Goal: Task Accomplishment & Management: Manage account settings

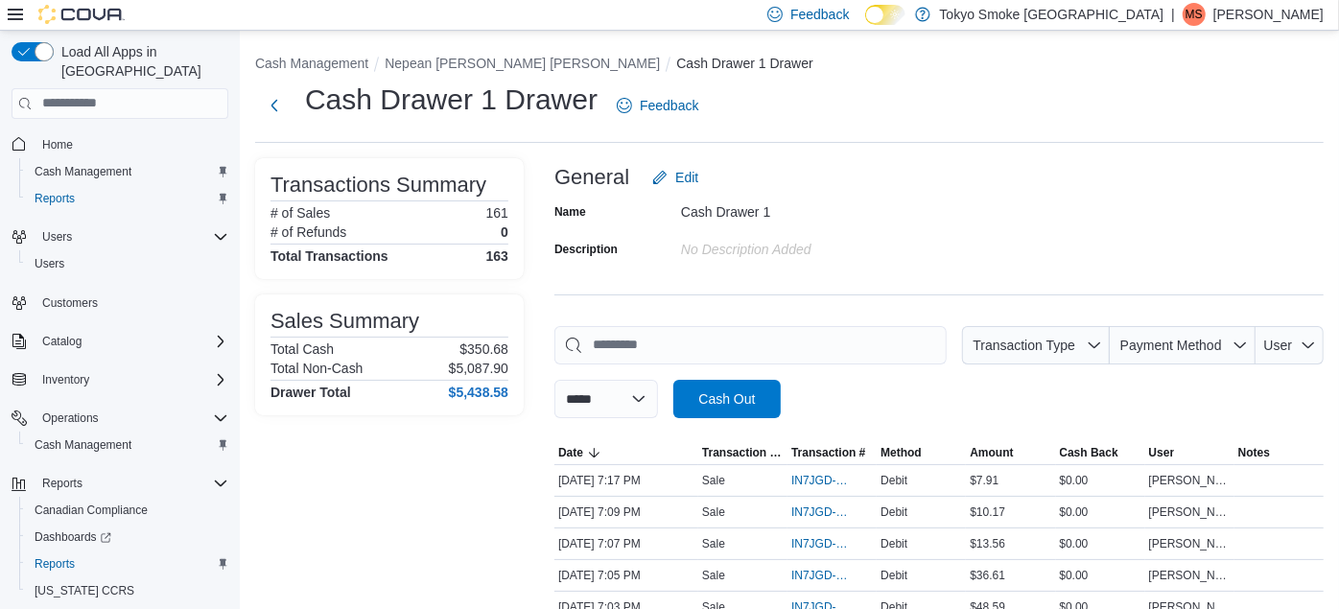
click at [833, 109] on div "Cash Drawer 1 Drawer Feedback" at bounding box center [789, 106] width 1069 height 50
click at [475, 59] on button "Nepean [PERSON_NAME] [PERSON_NAME]" at bounding box center [522, 63] width 275 height 15
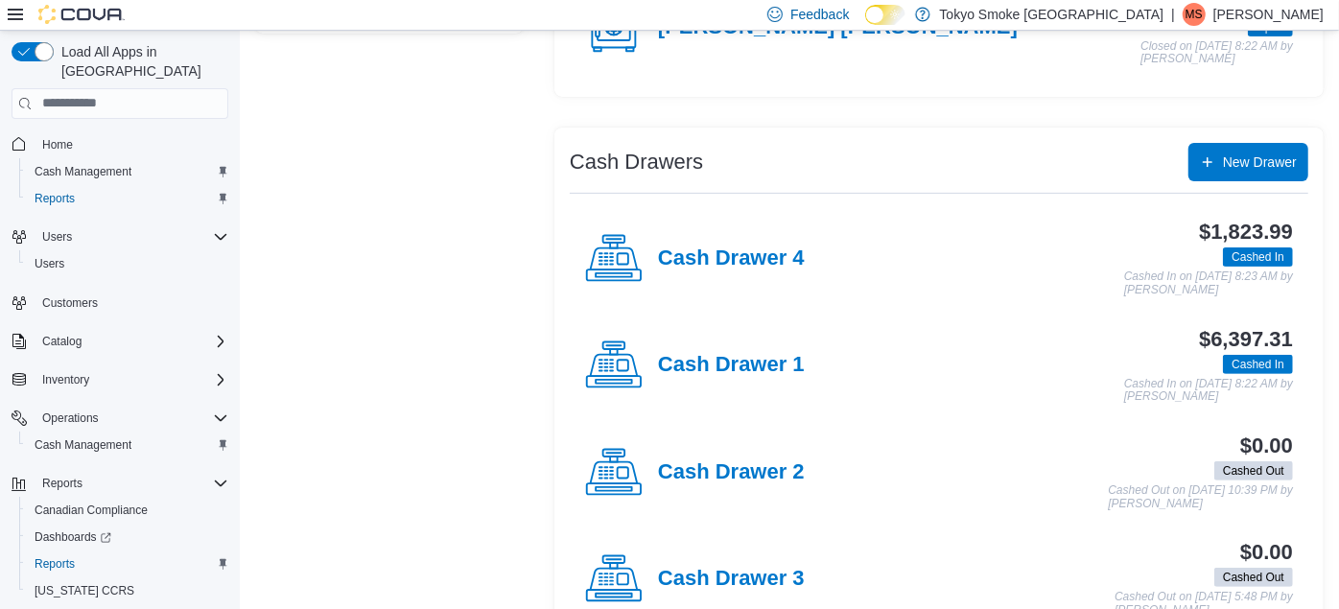
scroll to position [278, 0]
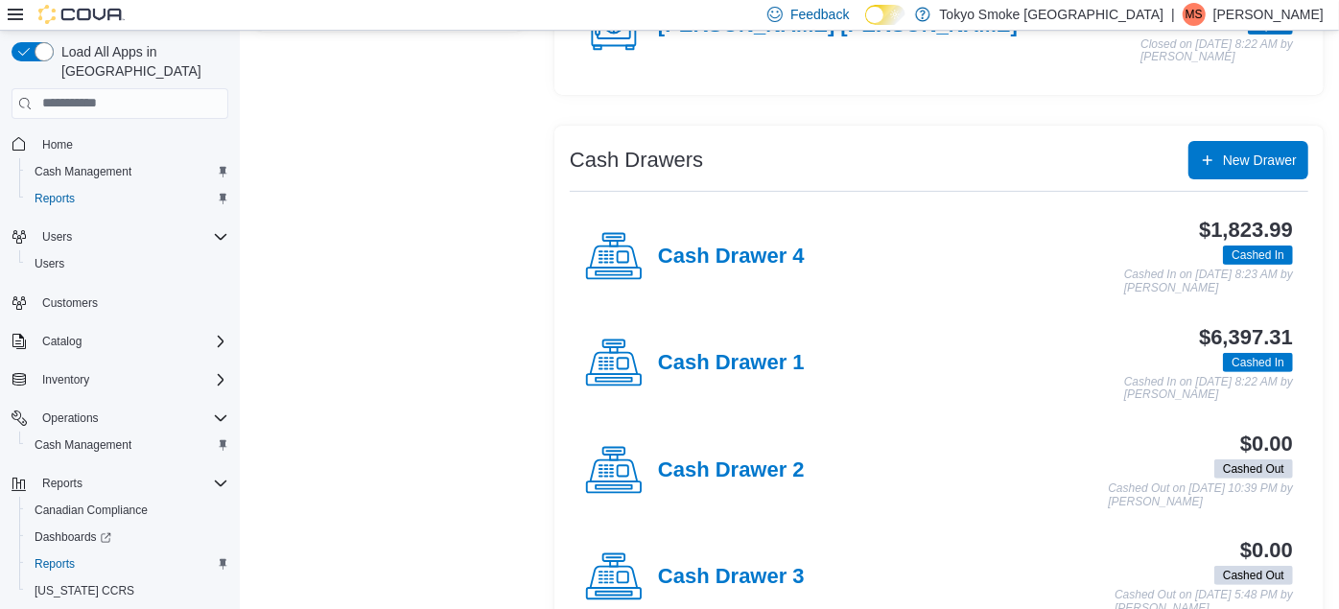
click at [666, 362] on h4 "Cash Drawer 1" at bounding box center [731, 363] width 147 height 25
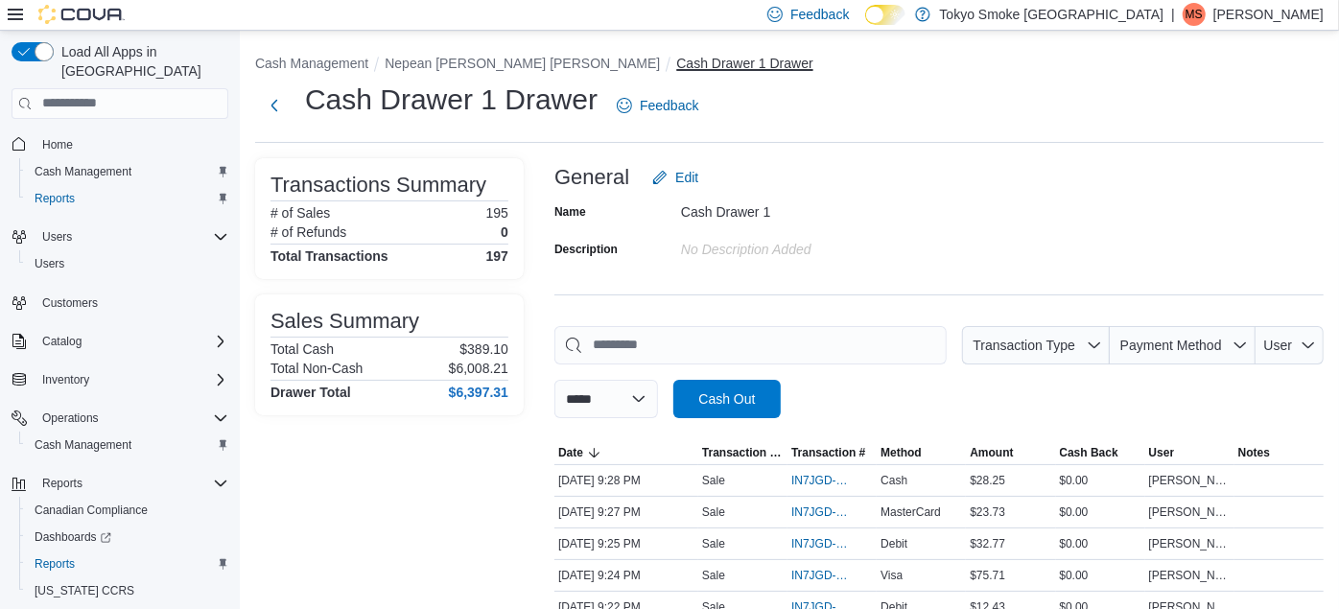
click at [676, 58] on button "Cash Drawer 1 Drawer" at bounding box center [744, 63] width 136 height 15
click at [511, 59] on button "Nepean [PERSON_NAME] [PERSON_NAME]" at bounding box center [522, 63] width 275 height 15
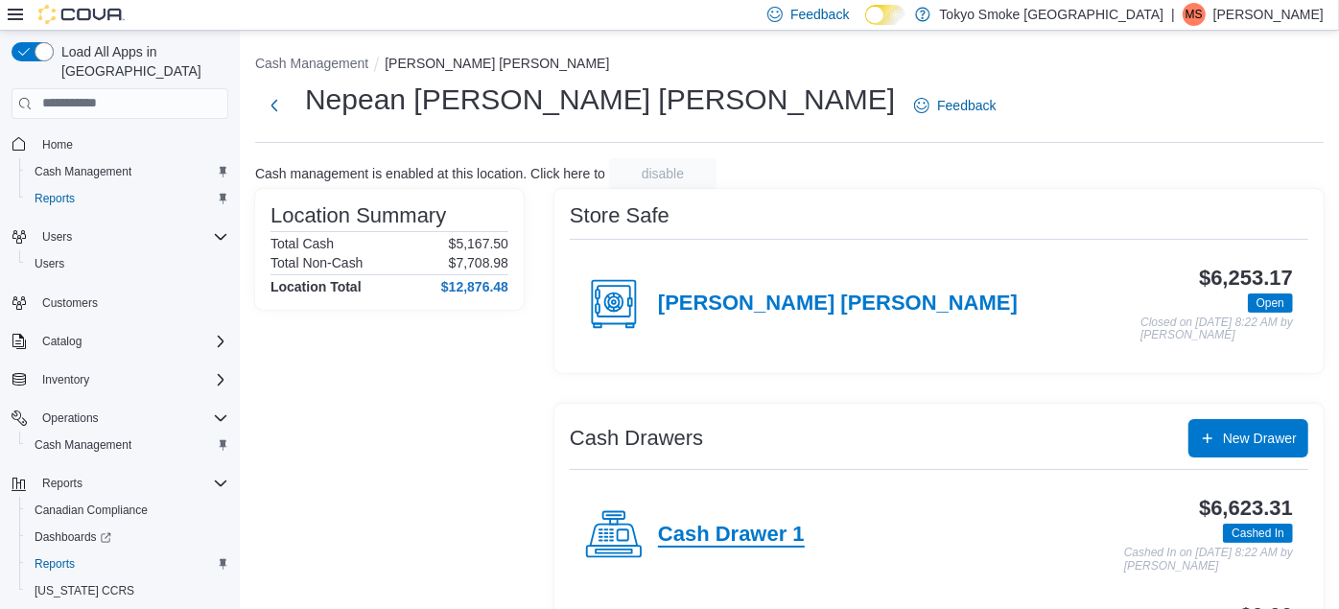
click at [673, 526] on h4 "Cash Drawer 1" at bounding box center [731, 535] width 147 height 25
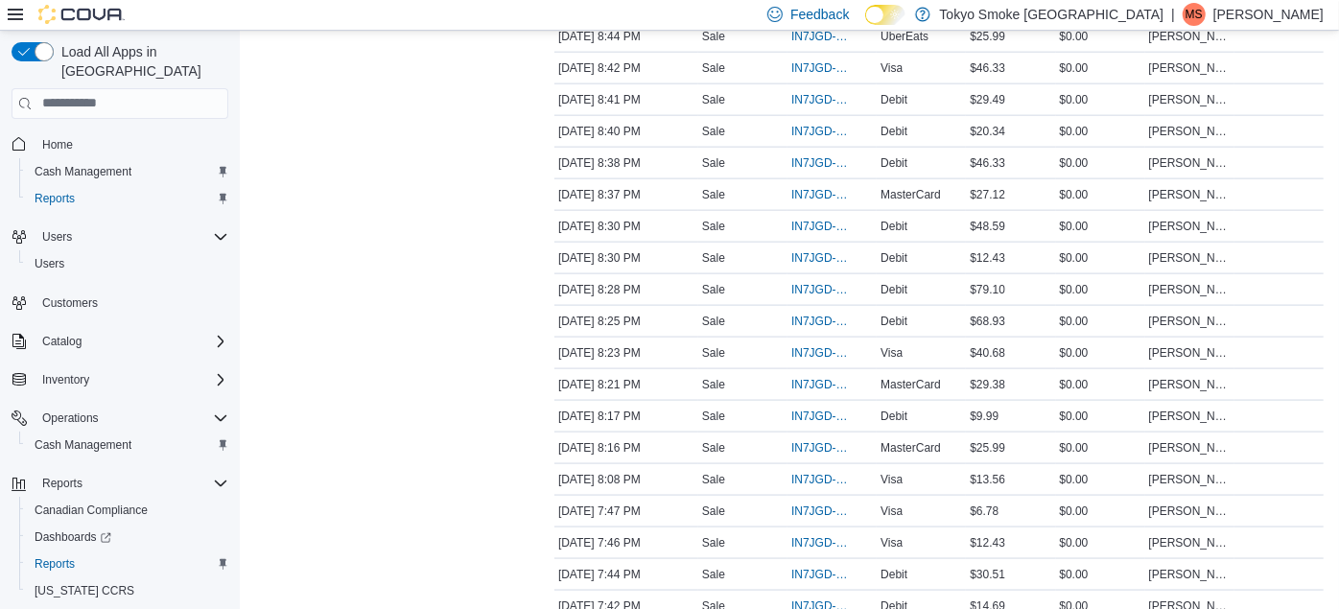
scroll to position [1598, 0]
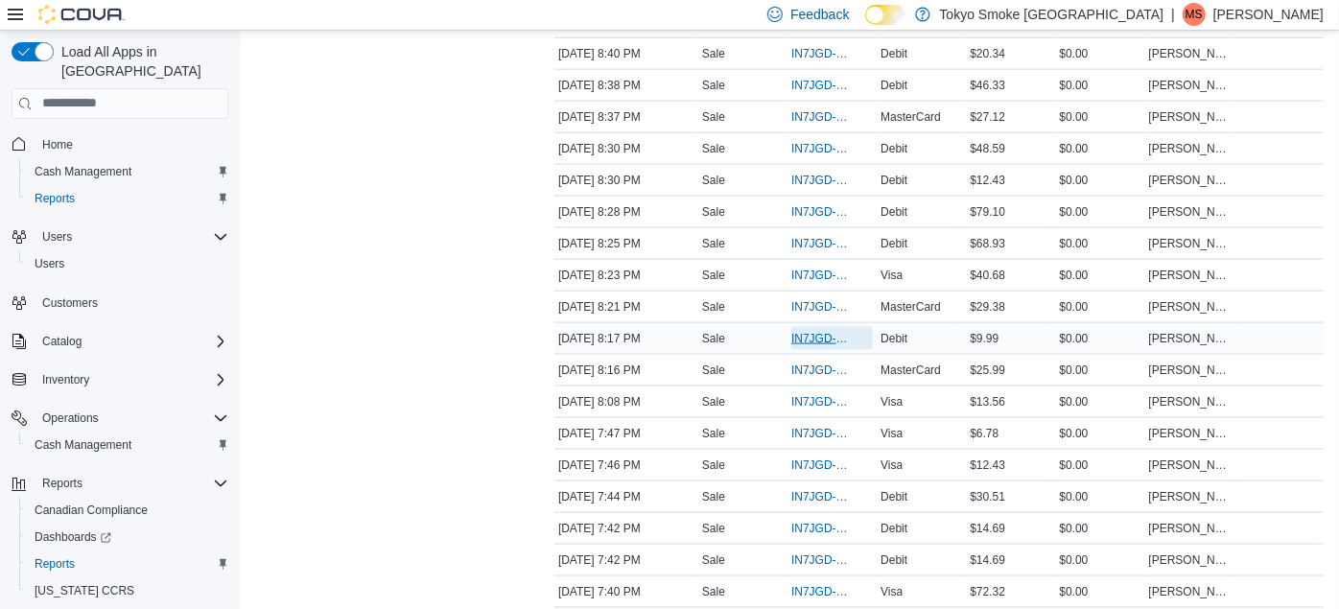
click at [822, 327] on span "IN7JGD-6596260" at bounding box center [832, 338] width 82 height 23
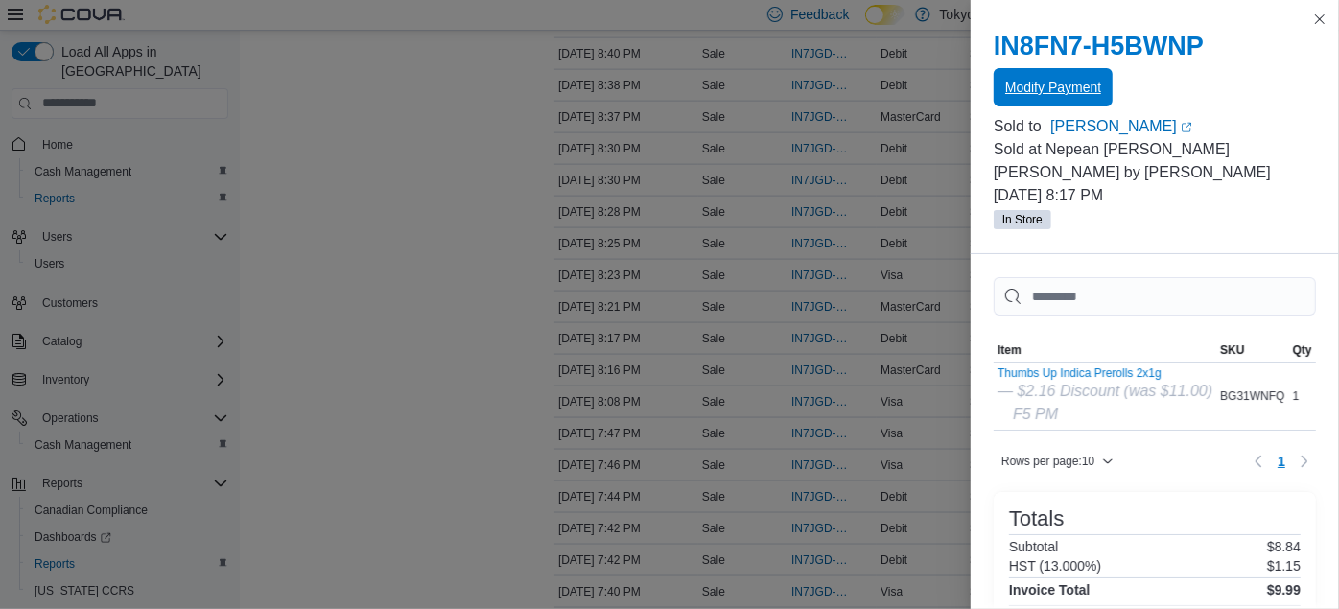
click at [1098, 71] on span "Modify Payment" at bounding box center [1053, 87] width 96 height 38
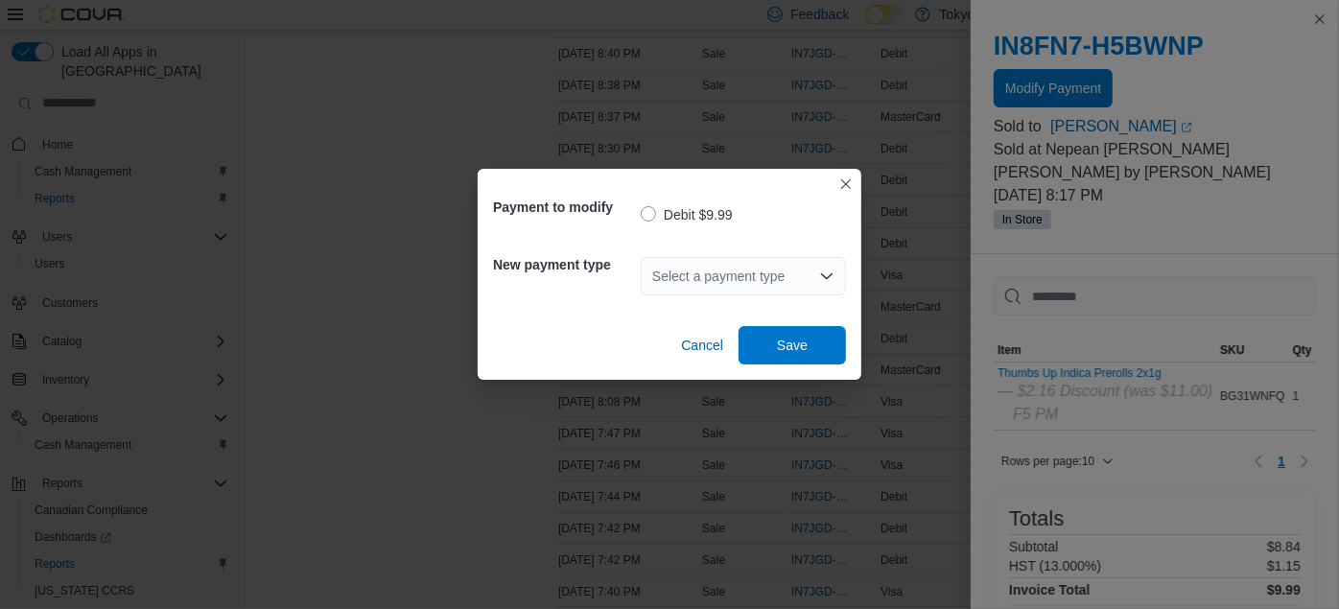
click at [801, 265] on div "Select a payment type" at bounding box center [743, 276] width 205 height 38
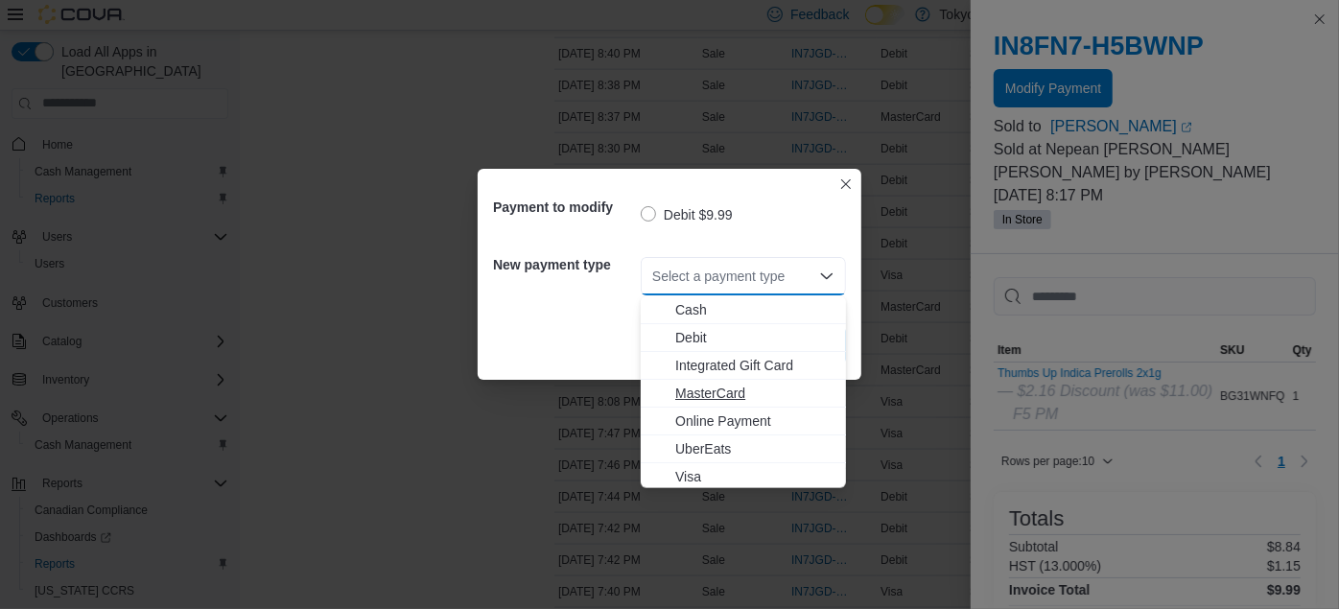
click at [737, 384] on span "MasterCard" at bounding box center [754, 393] width 159 height 19
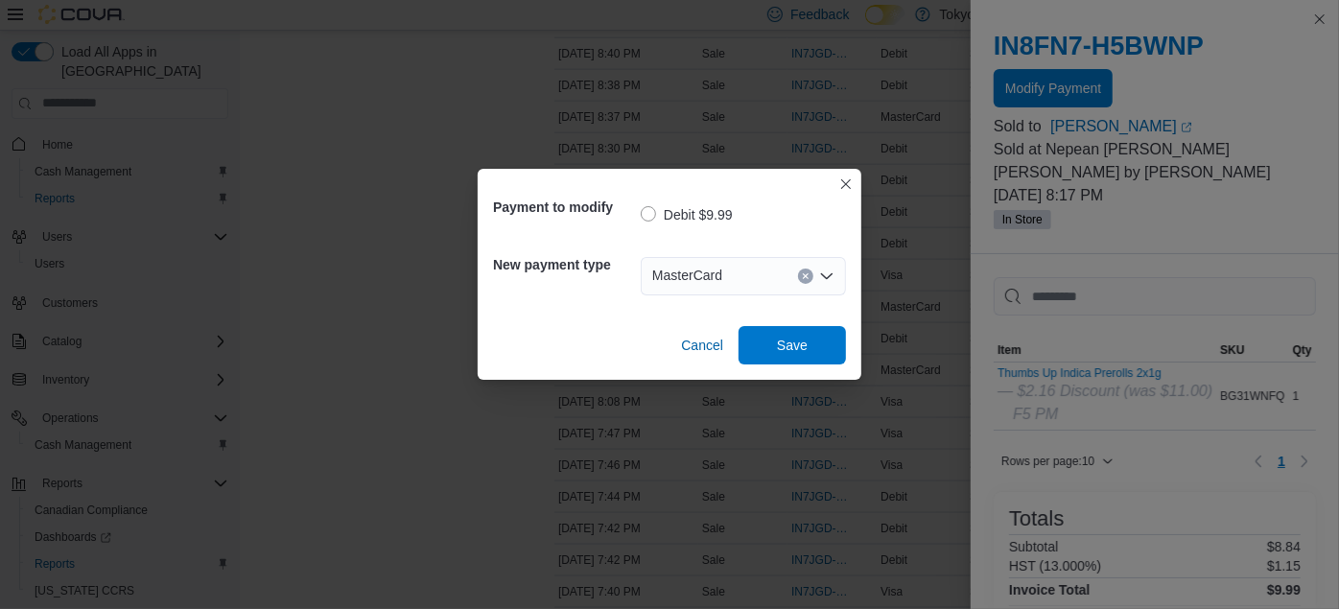
click at [794, 301] on div "MasterCard" at bounding box center [743, 276] width 205 height 61
click at [798, 332] on span "Save" at bounding box center [792, 344] width 84 height 38
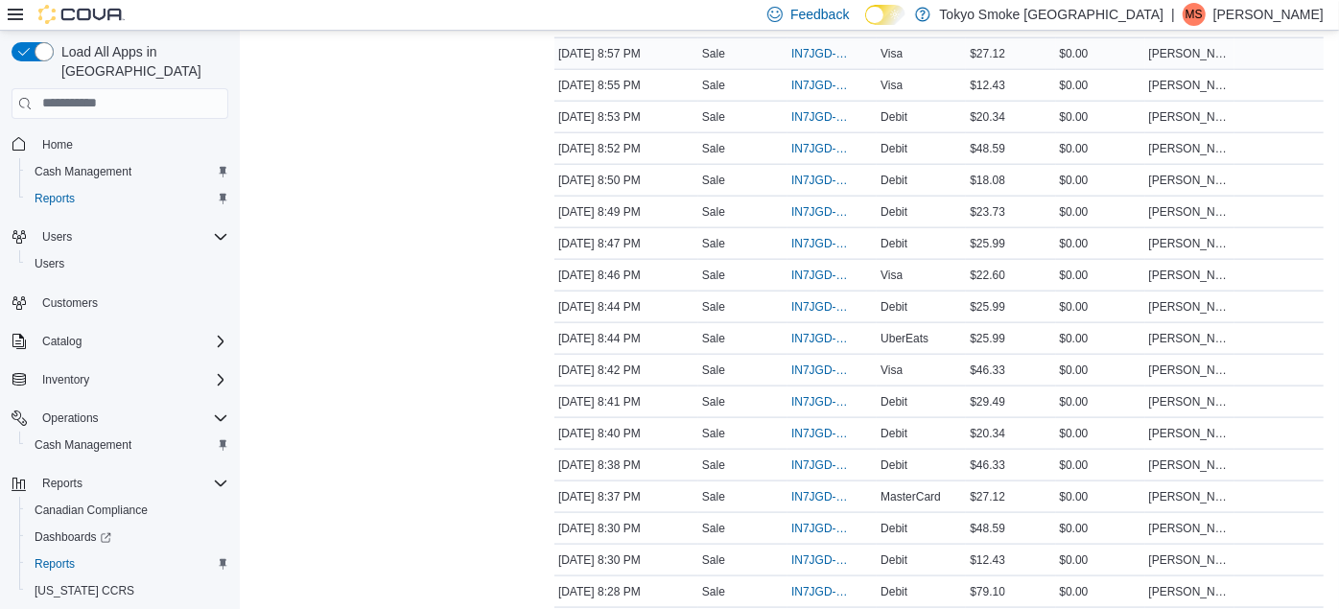
scroll to position [1407, 0]
click at [808, 47] on span "IN7JGD-6596429" at bounding box center [822, 54] width 62 height 15
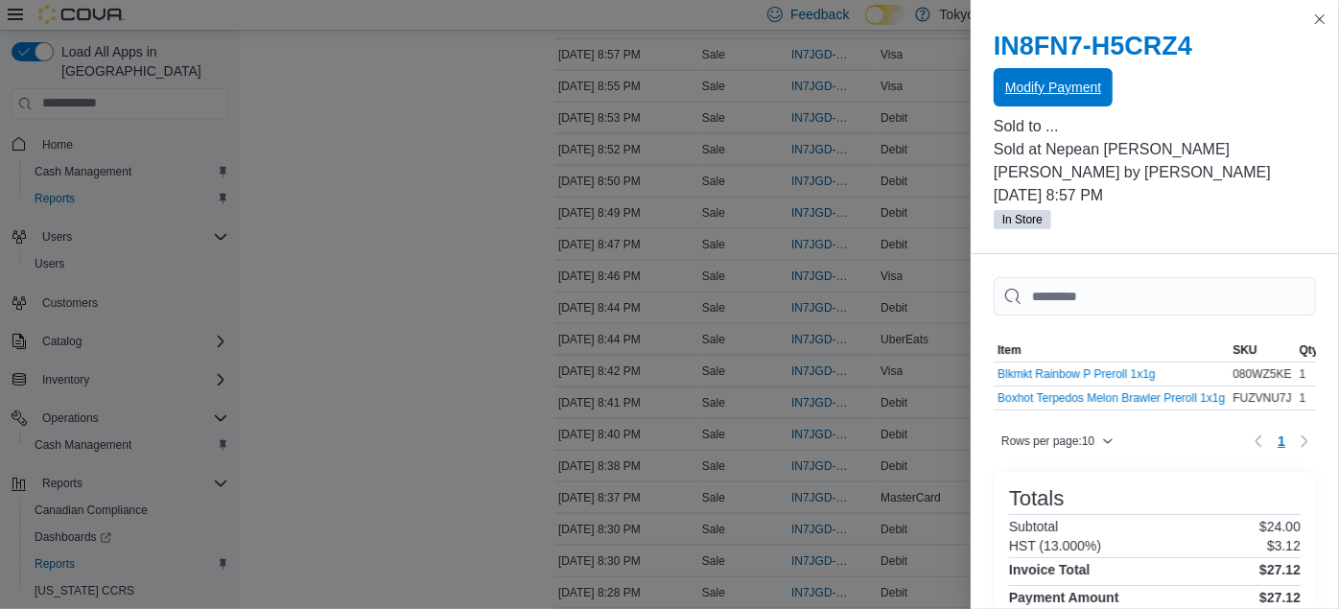
click at [1063, 84] on span "Modify Payment" at bounding box center [1053, 87] width 96 height 19
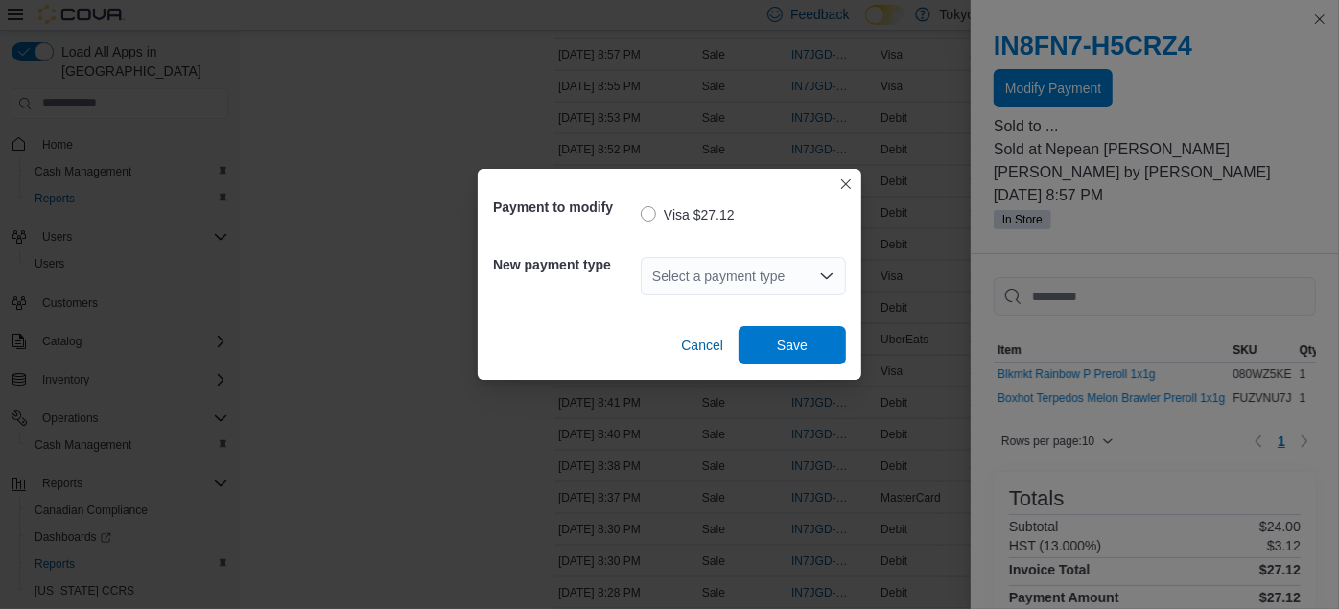
click at [767, 276] on div "Select a payment type" at bounding box center [743, 276] width 205 height 38
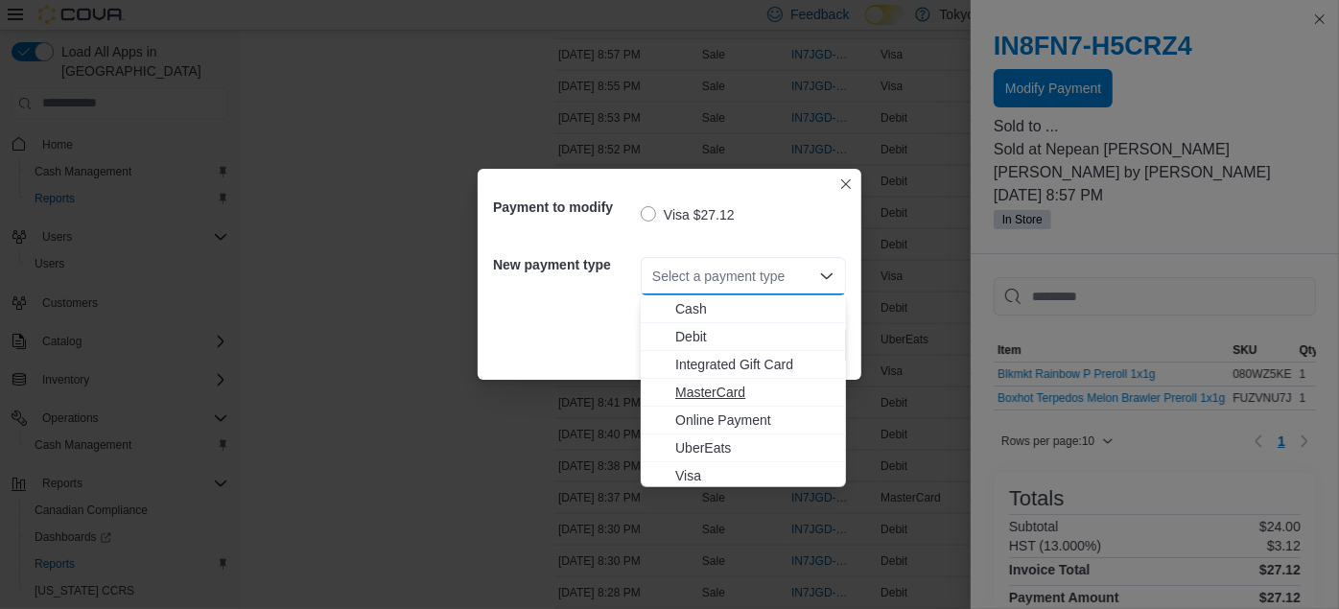
click at [732, 393] on span "MasterCard" at bounding box center [754, 392] width 159 height 19
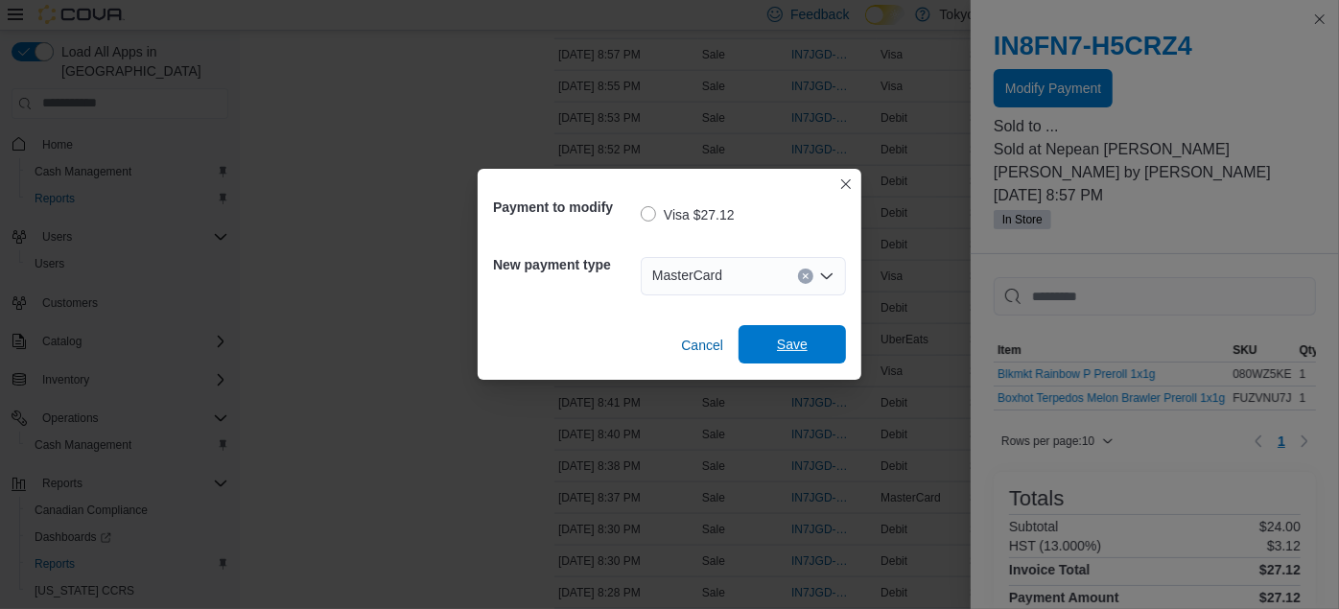
click at [775, 332] on span "Save" at bounding box center [792, 344] width 84 height 38
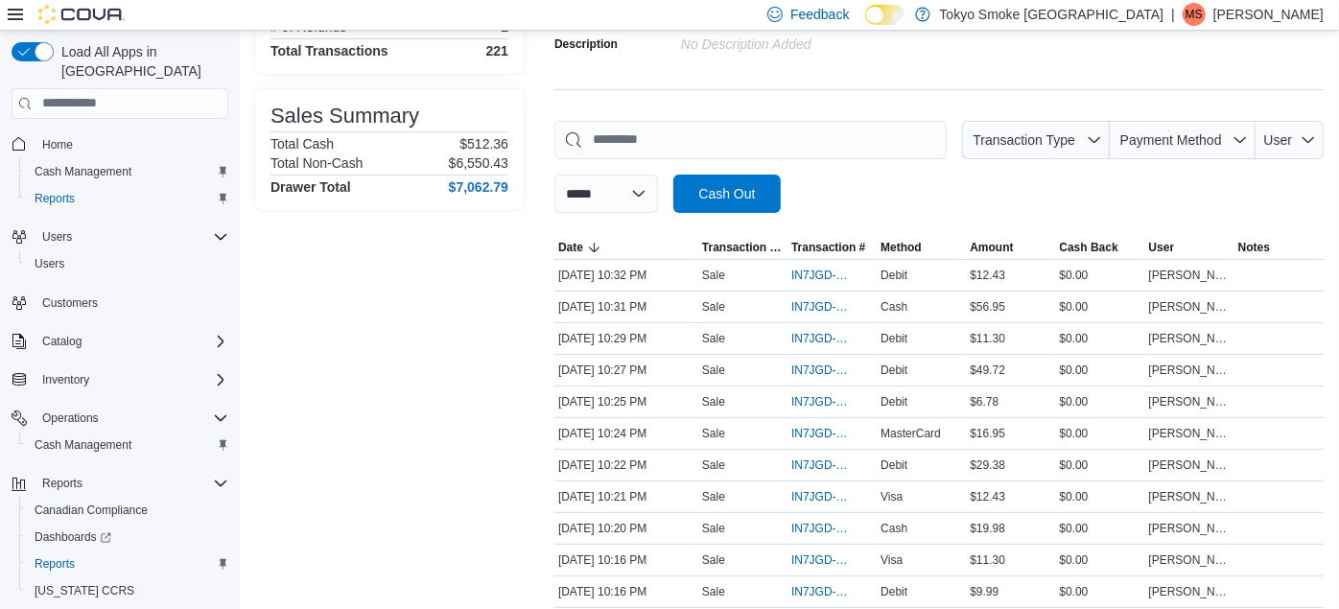
scroll to position [0, 0]
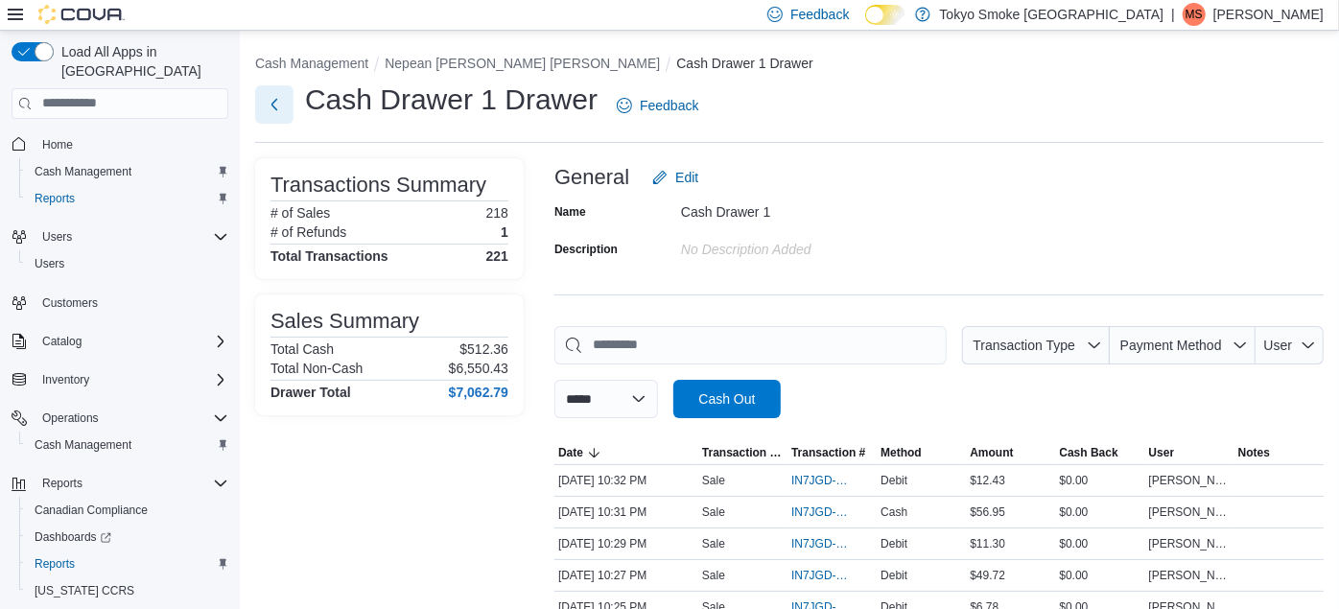
click at [271, 94] on button "Next" at bounding box center [274, 104] width 38 height 38
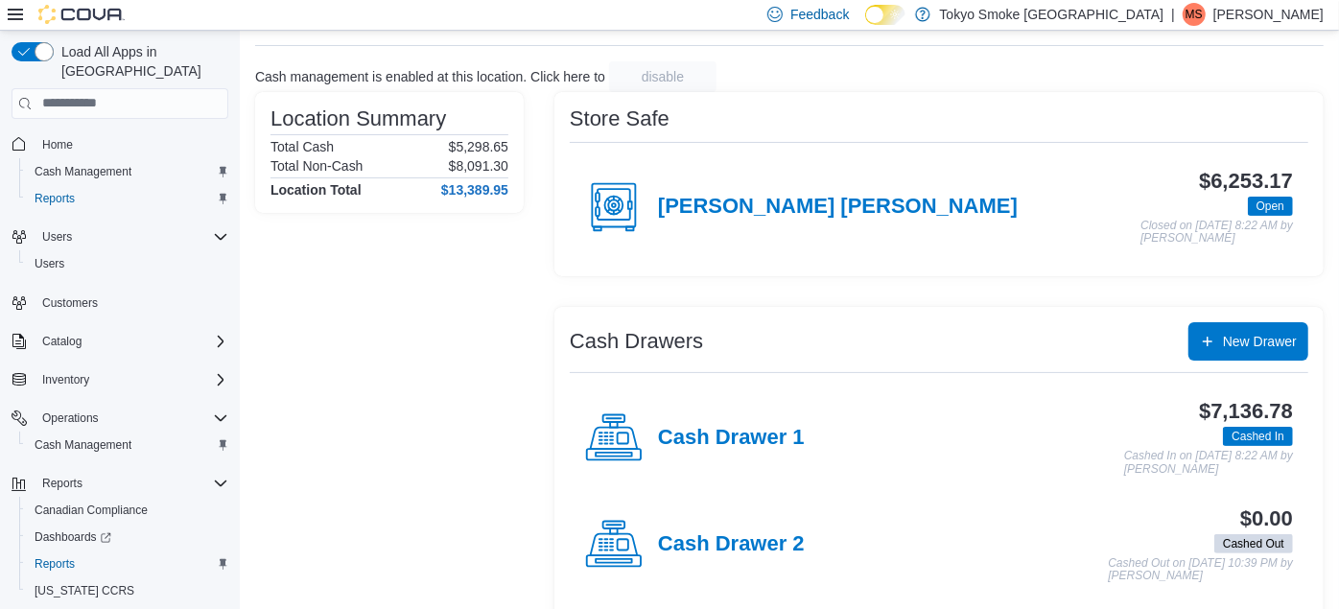
scroll to position [101, 0]
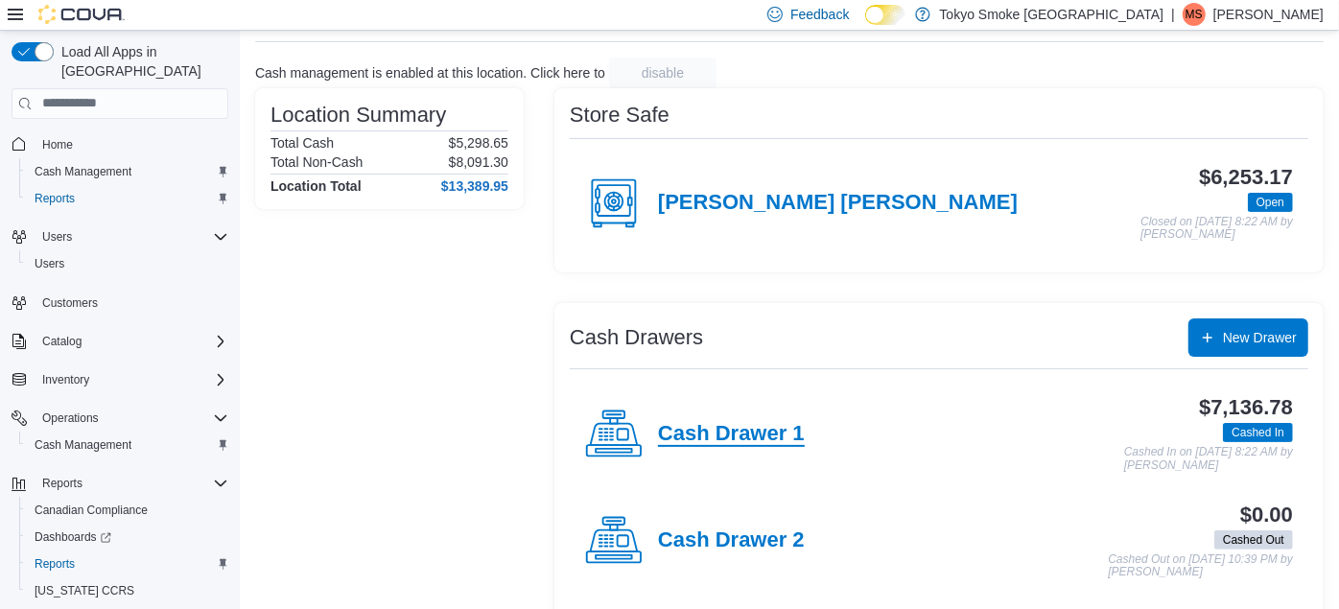
click at [718, 442] on h4 "Cash Drawer 1" at bounding box center [731, 434] width 147 height 25
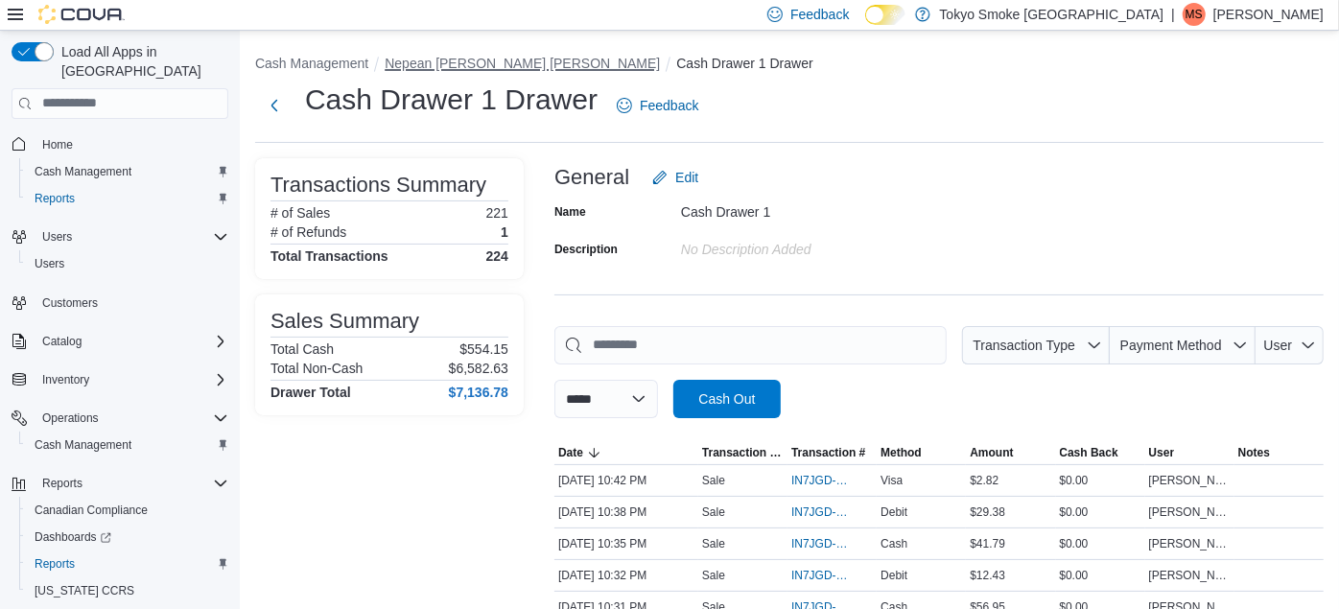
click at [505, 62] on button "Nepean [PERSON_NAME] [PERSON_NAME]" at bounding box center [522, 63] width 275 height 15
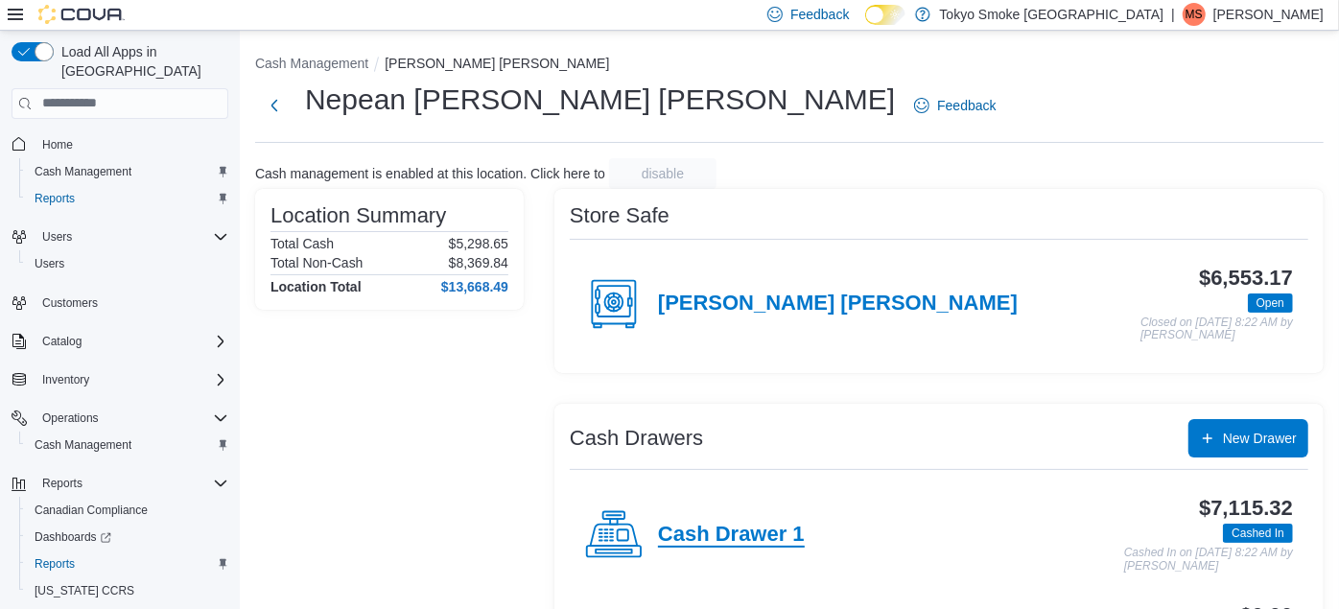
click at [753, 526] on h4 "Cash Drawer 1" at bounding box center [731, 535] width 147 height 25
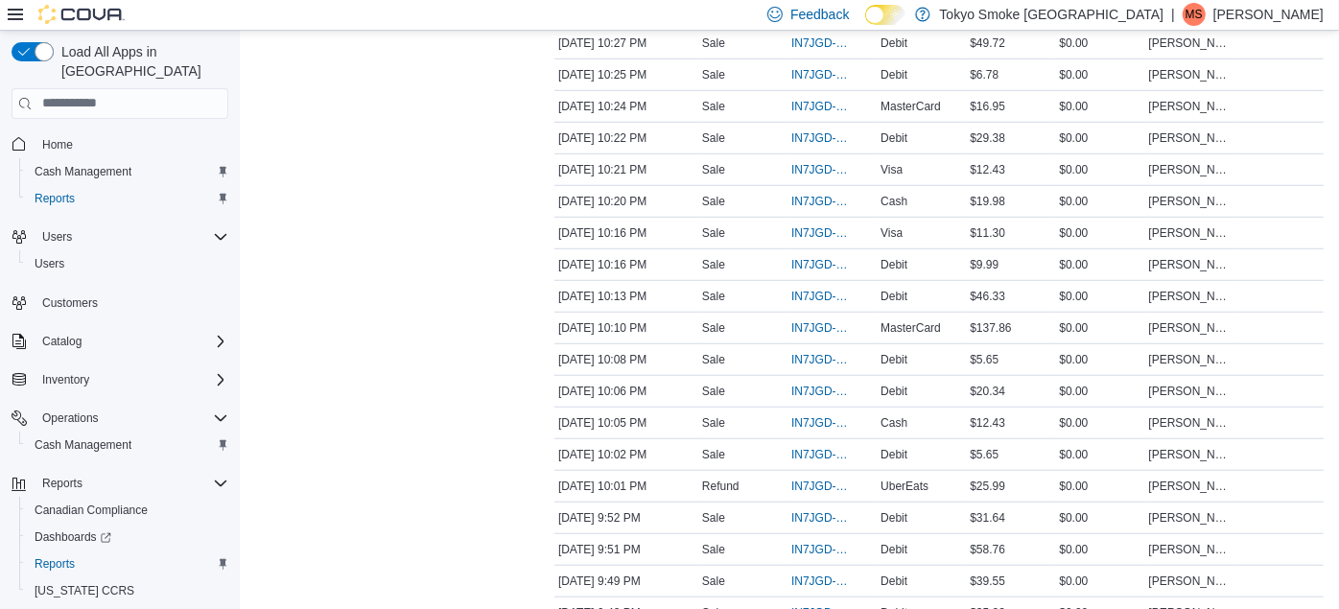
scroll to position [833, 0]
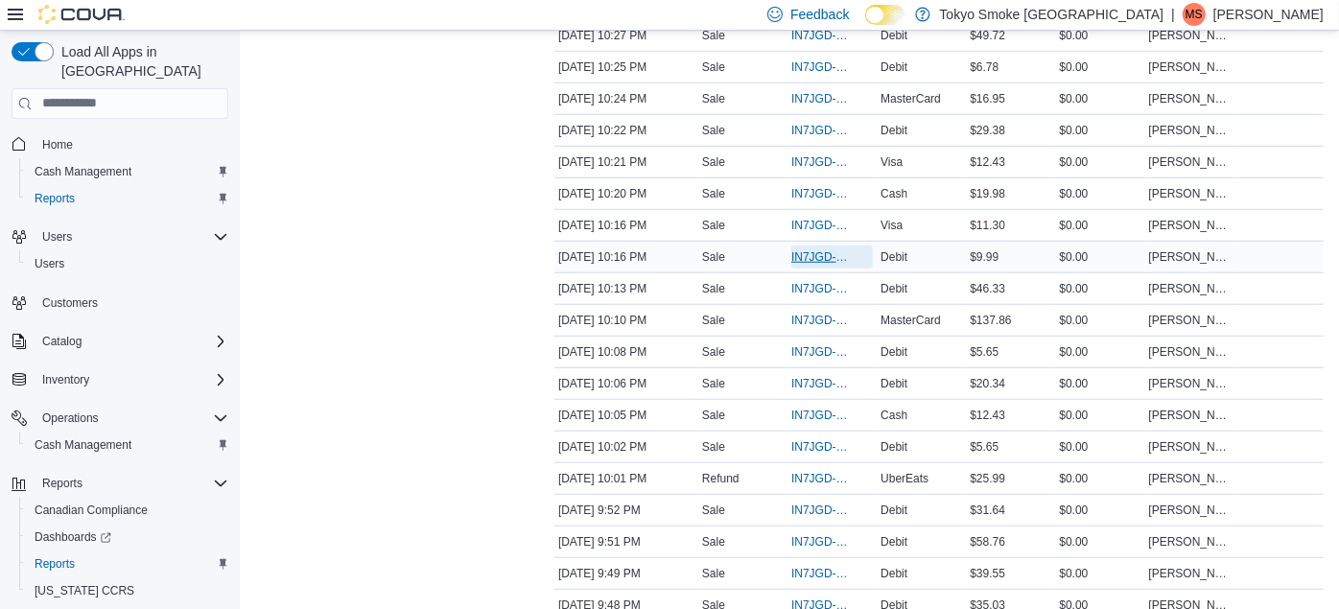
click at [824, 257] on span "IN7JGD-6596764" at bounding box center [822, 256] width 62 height 15
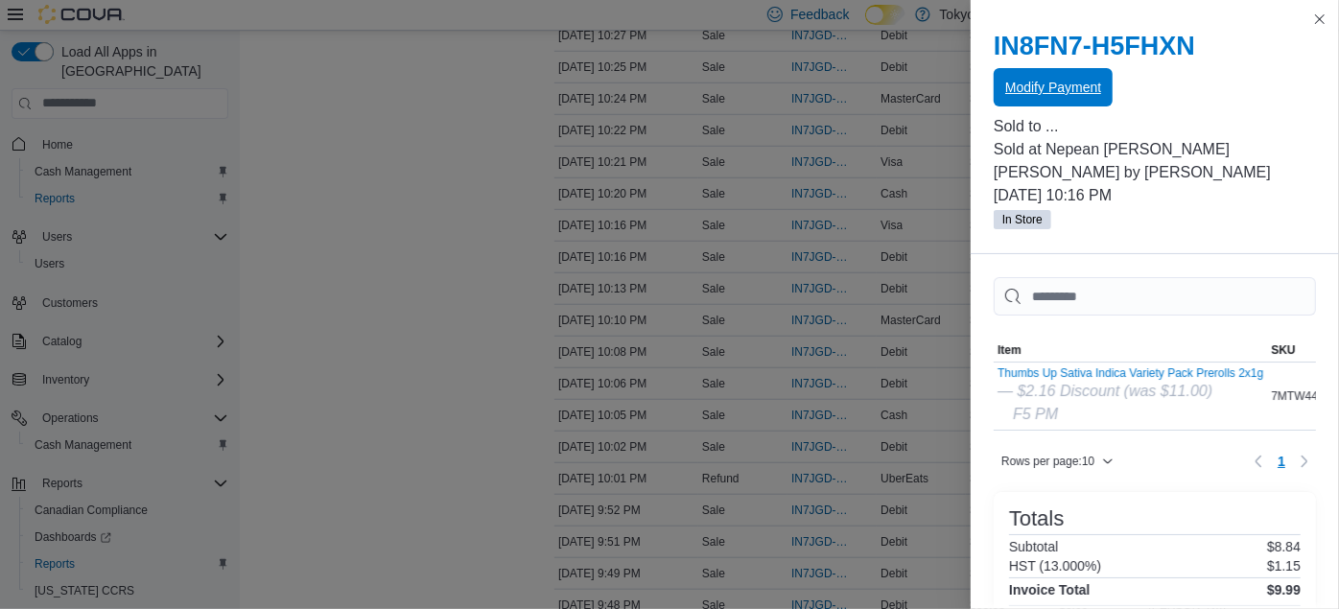
click at [1057, 79] on span "Modify Payment" at bounding box center [1053, 87] width 96 height 38
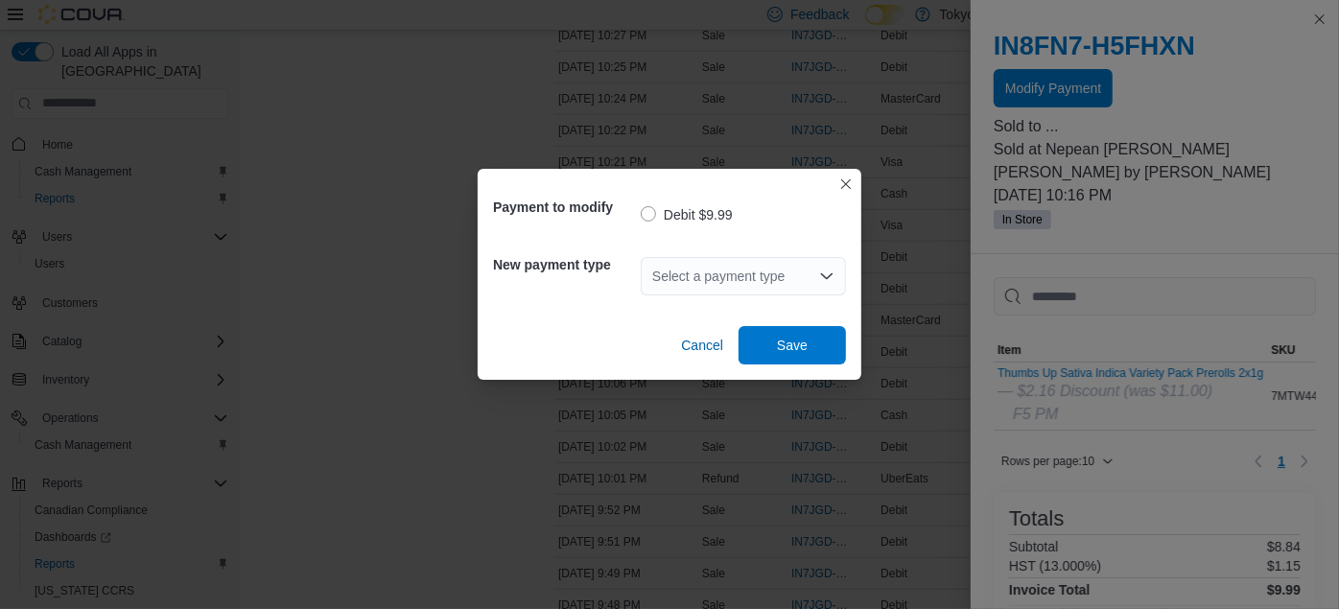
click at [782, 290] on div "Select a payment type" at bounding box center [743, 276] width 205 height 38
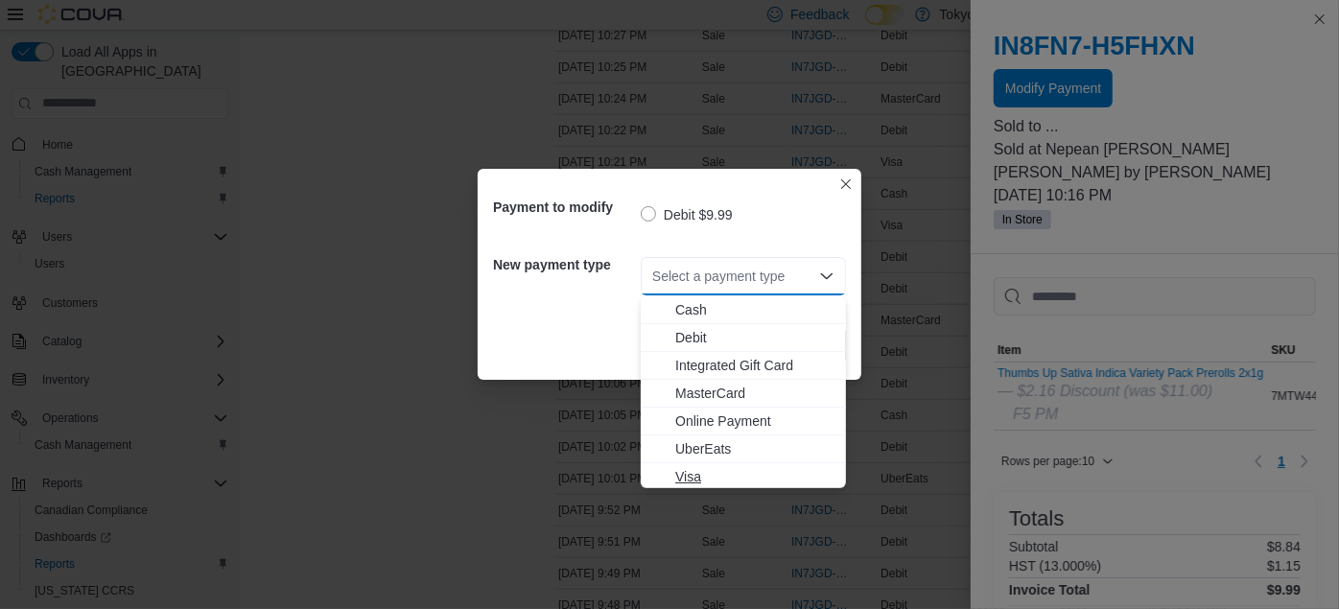
click at [729, 476] on span "Visa" at bounding box center [754, 476] width 159 height 19
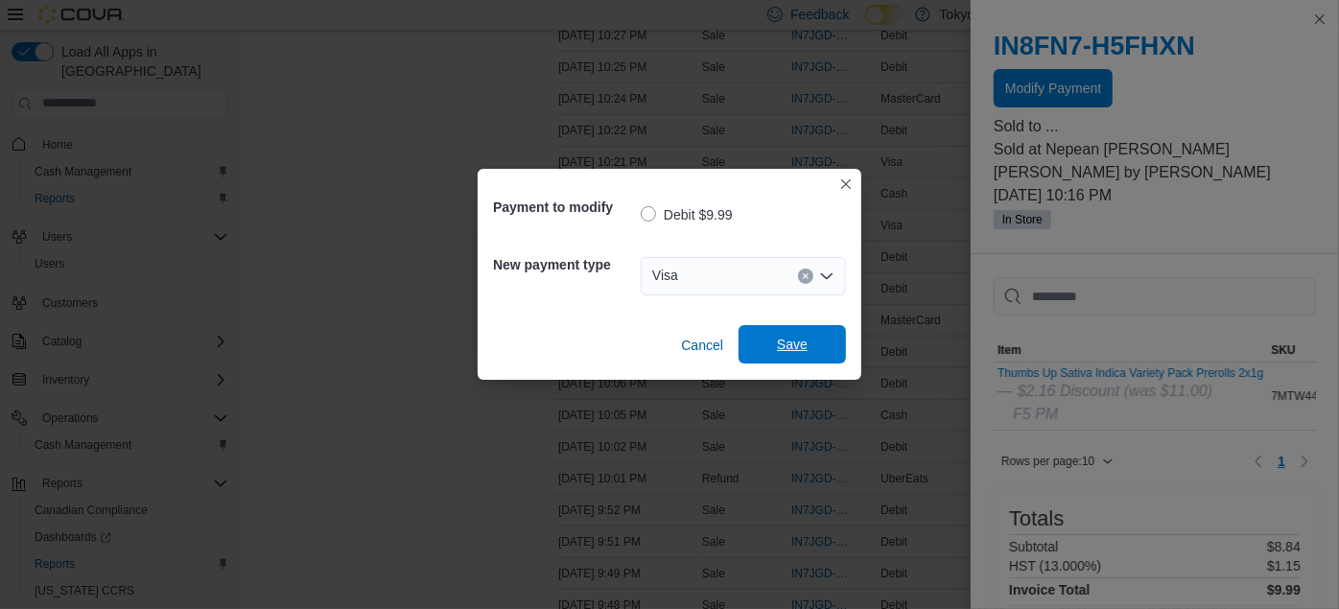
click at [798, 348] on span "Save" at bounding box center [792, 344] width 31 height 19
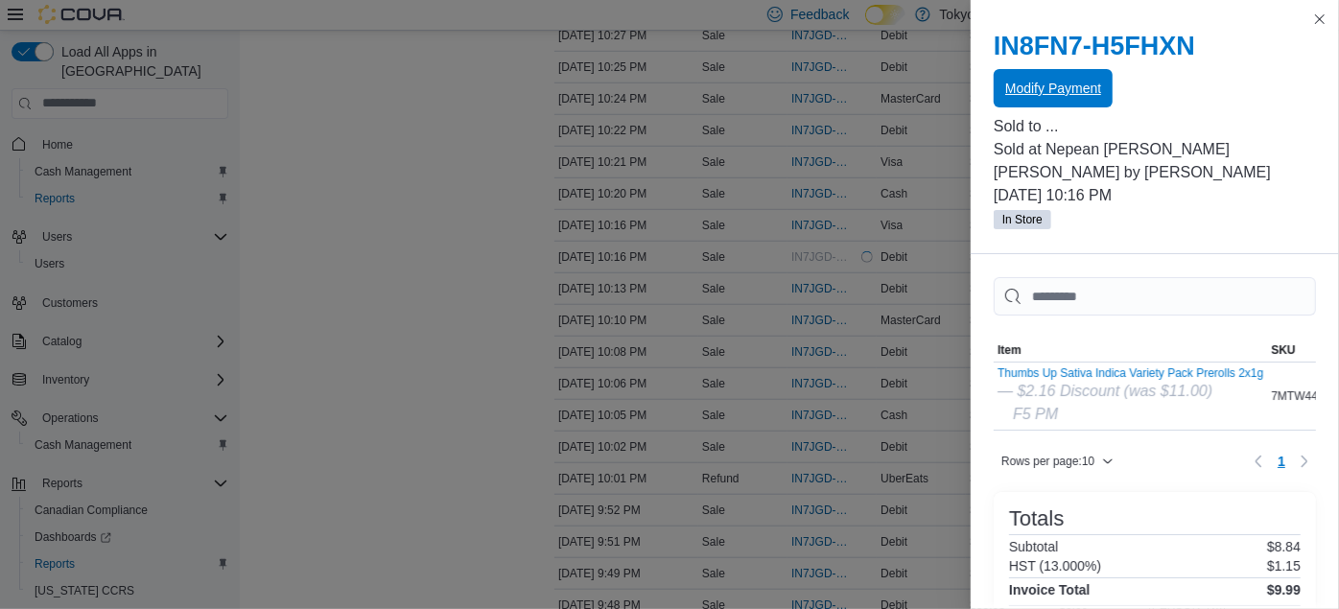
scroll to position [0, 0]
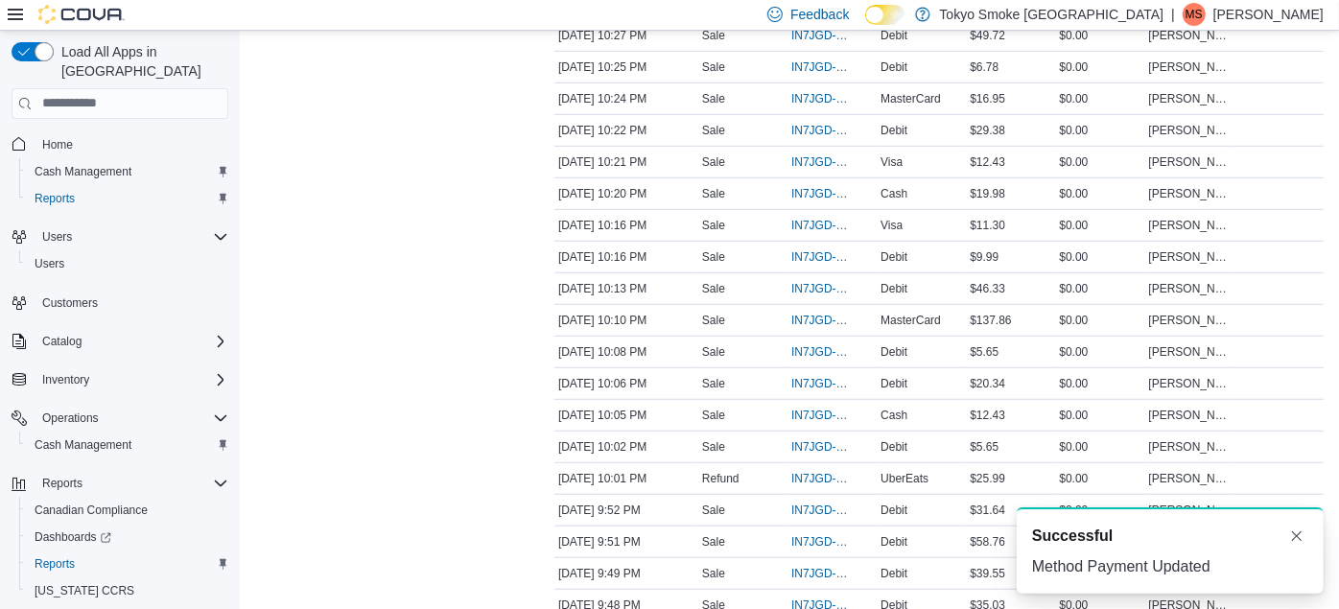
click at [781, 263] on td "Transaction Type Sale" at bounding box center [742, 257] width 89 height 32
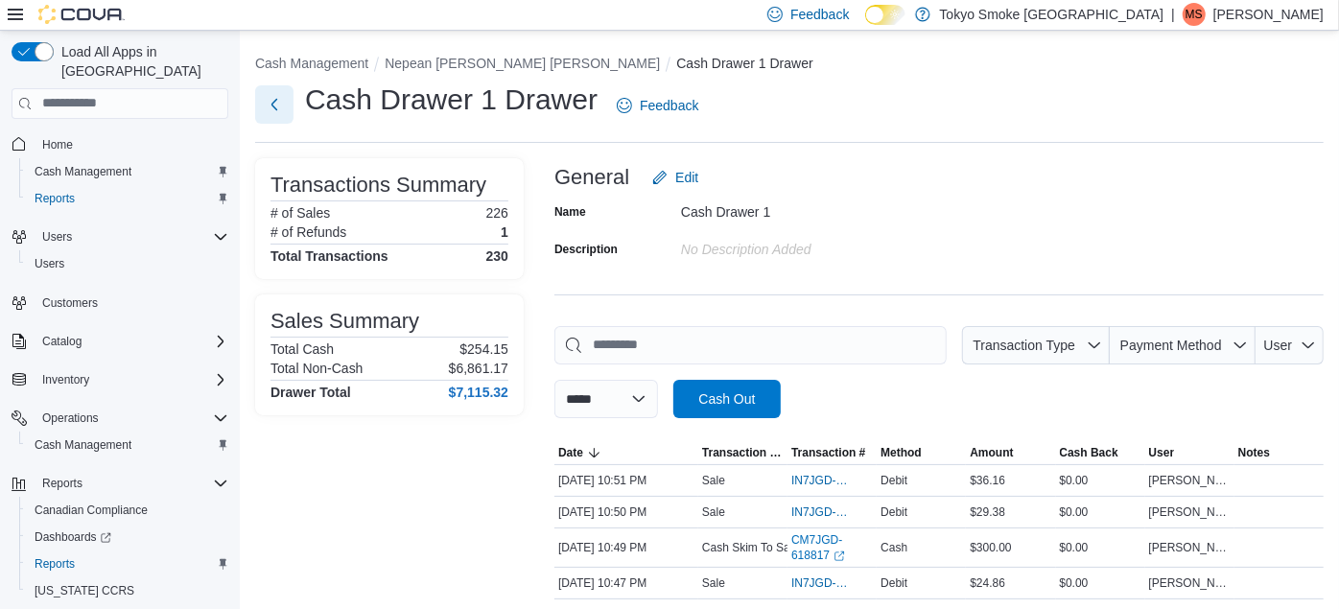
click at [271, 106] on button "Next" at bounding box center [274, 104] width 38 height 38
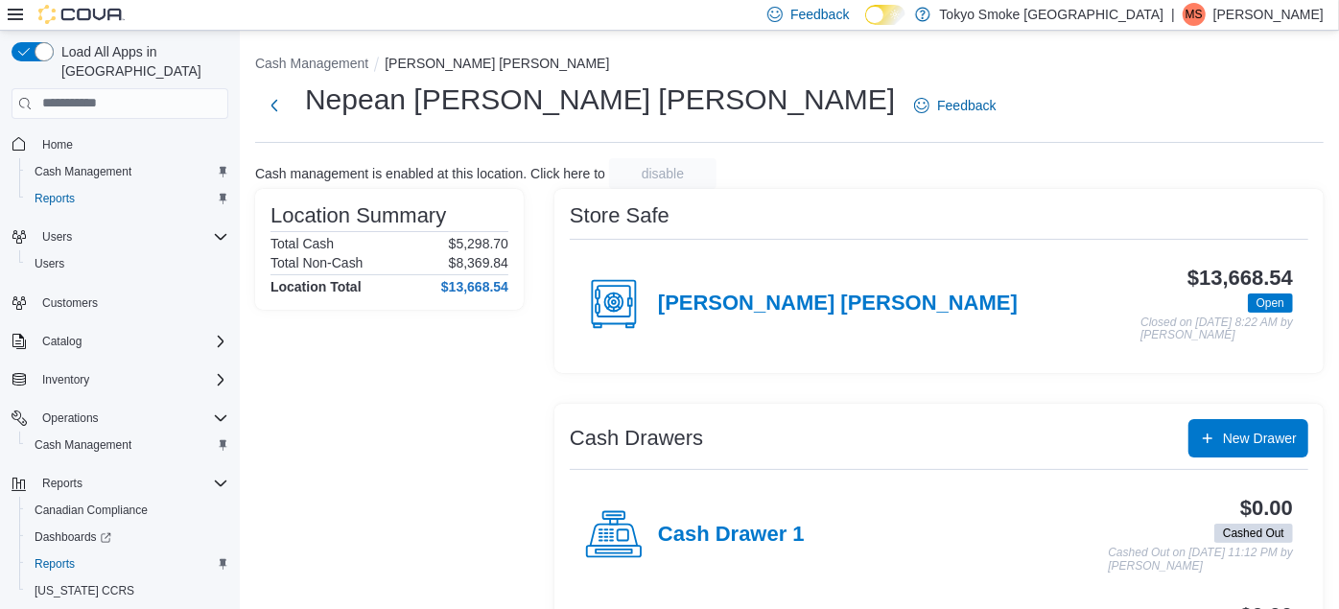
click at [775, 282] on div "[PERSON_NAME] [PERSON_NAME]" at bounding box center [801, 304] width 433 height 58
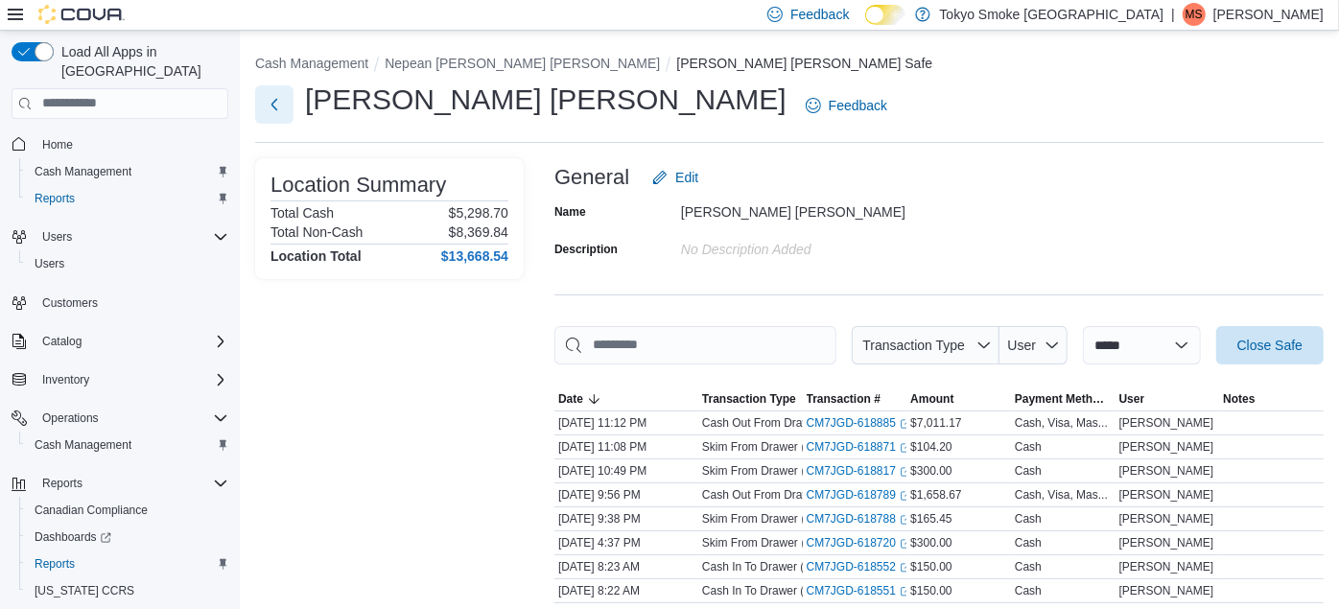
click at [282, 100] on button "Next" at bounding box center [274, 104] width 38 height 38
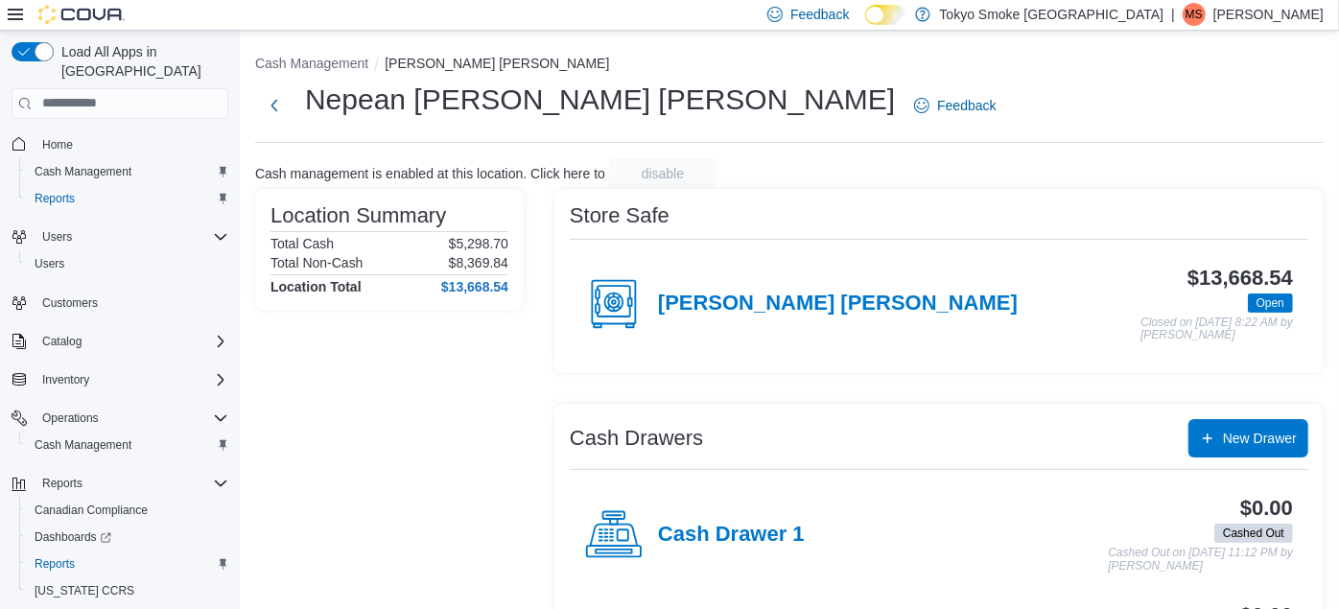
click at [740, 289] on div "[PERSON_NAME] [PERSON_NAME]" at bounding box center [801, 304] width 433 height 58
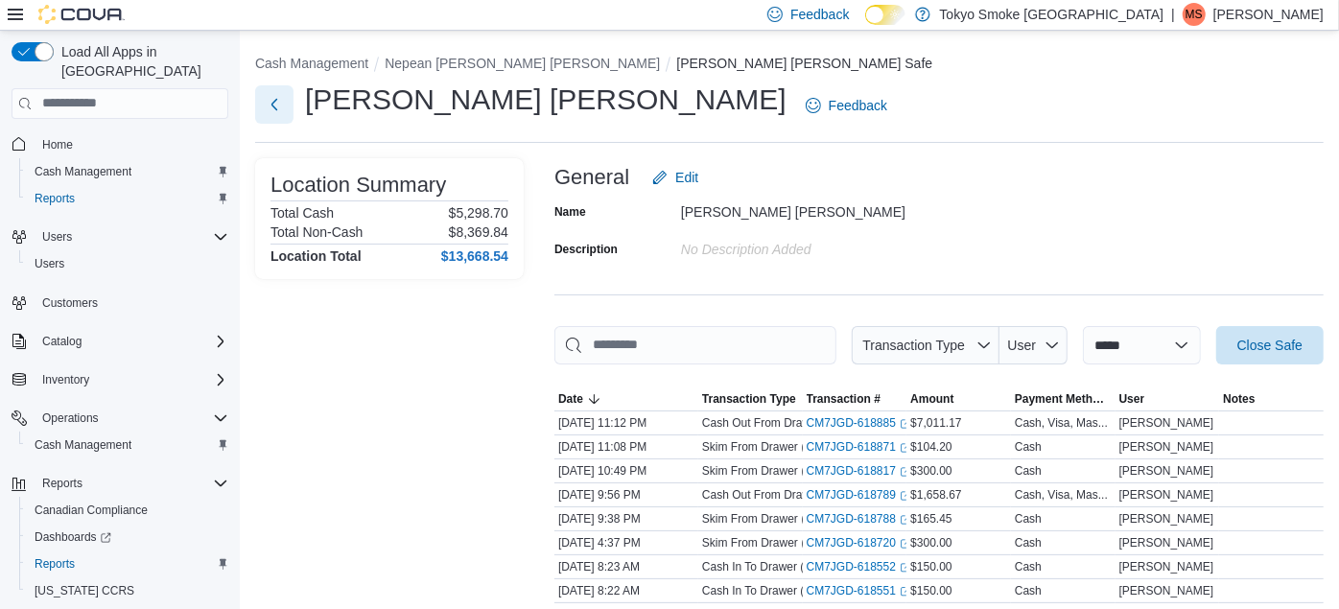
click at [279, 90] on button "Next" at bounding box center [274, 104] width 38 height 38
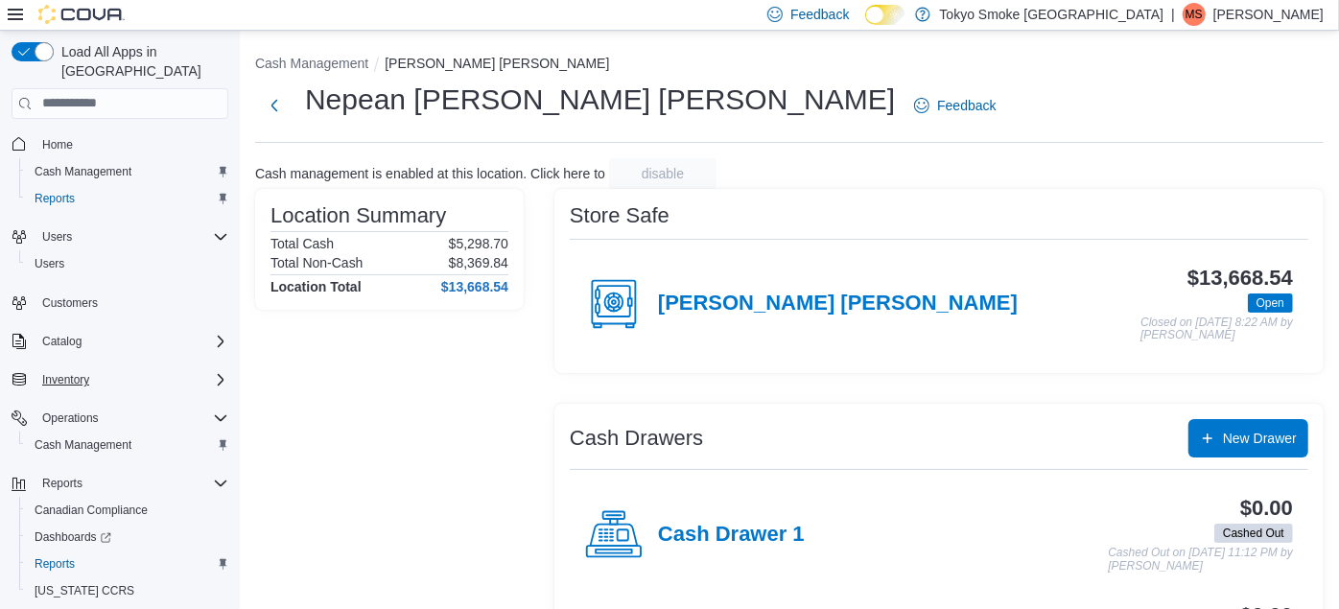
click at [115, 368] on div "Inventory" at bounding box center [132, 379] width 194 height 23
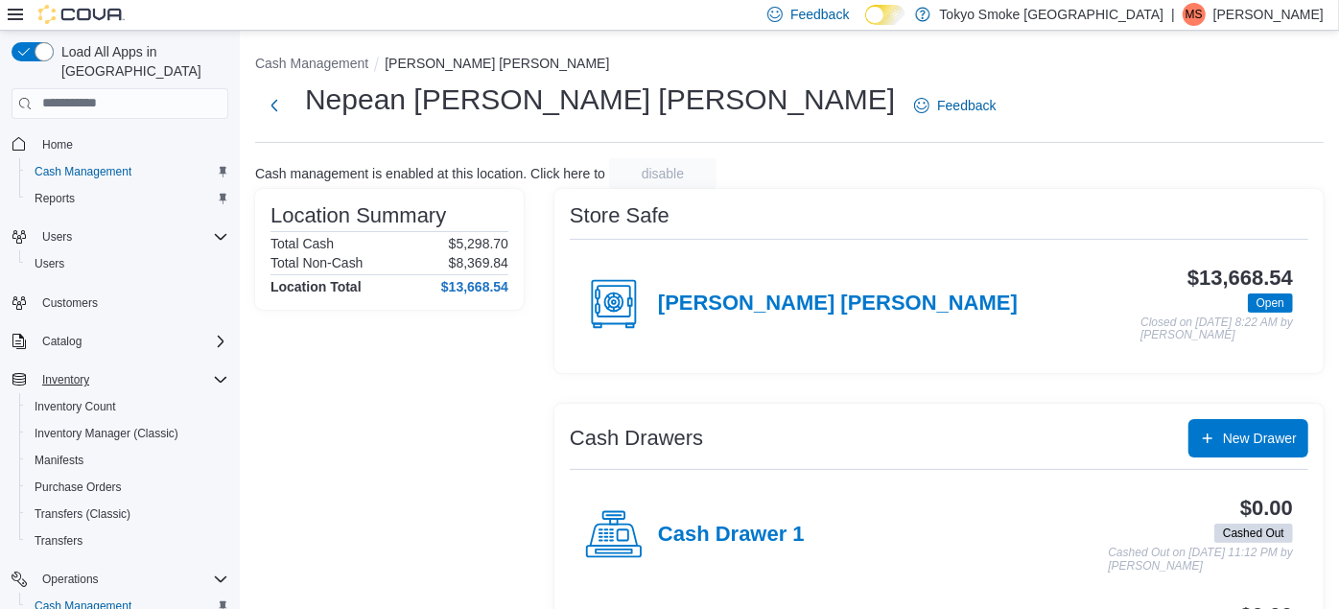
click at [115, 368] on div "Inventory" at bounding box center [132, 379] width 194 height 23
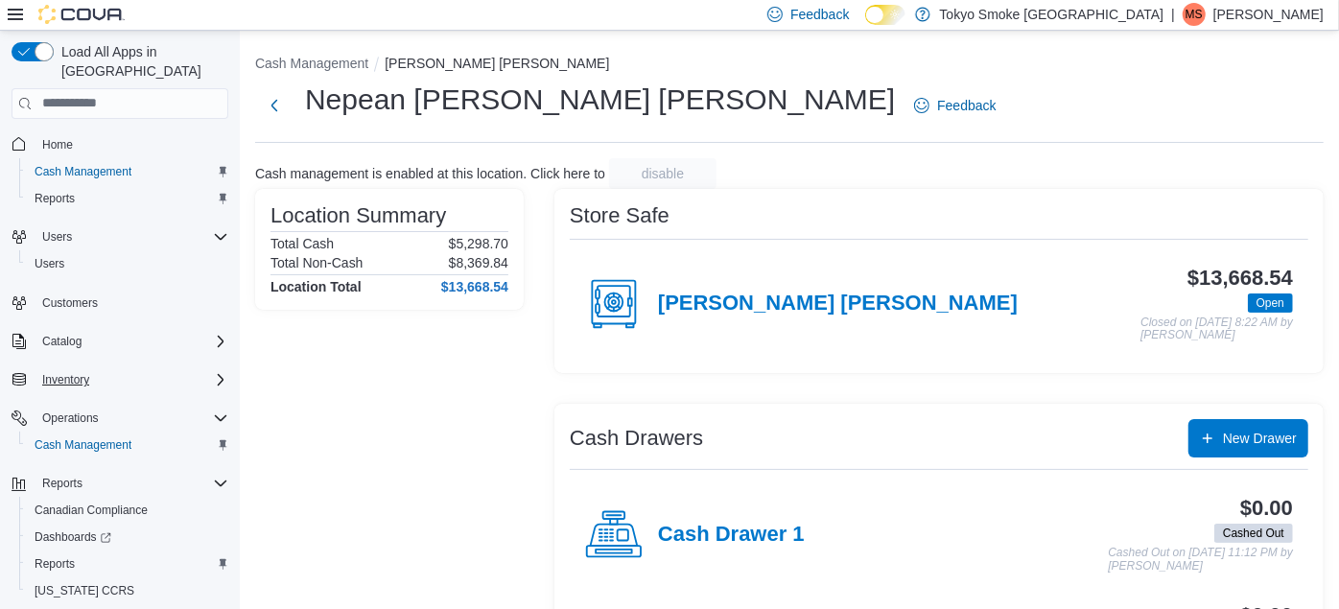
scroll to position [26, 0]
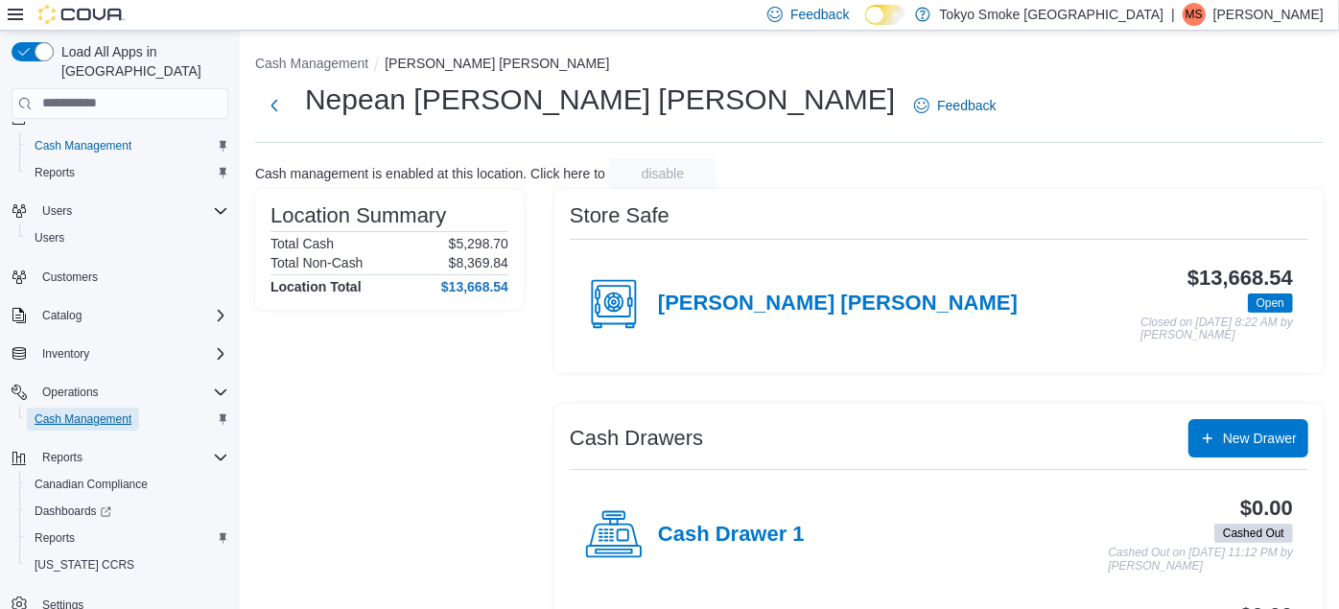
click at [113, 412] on span "Cash Management" at bounding box center [83, 419] width 97 height 15
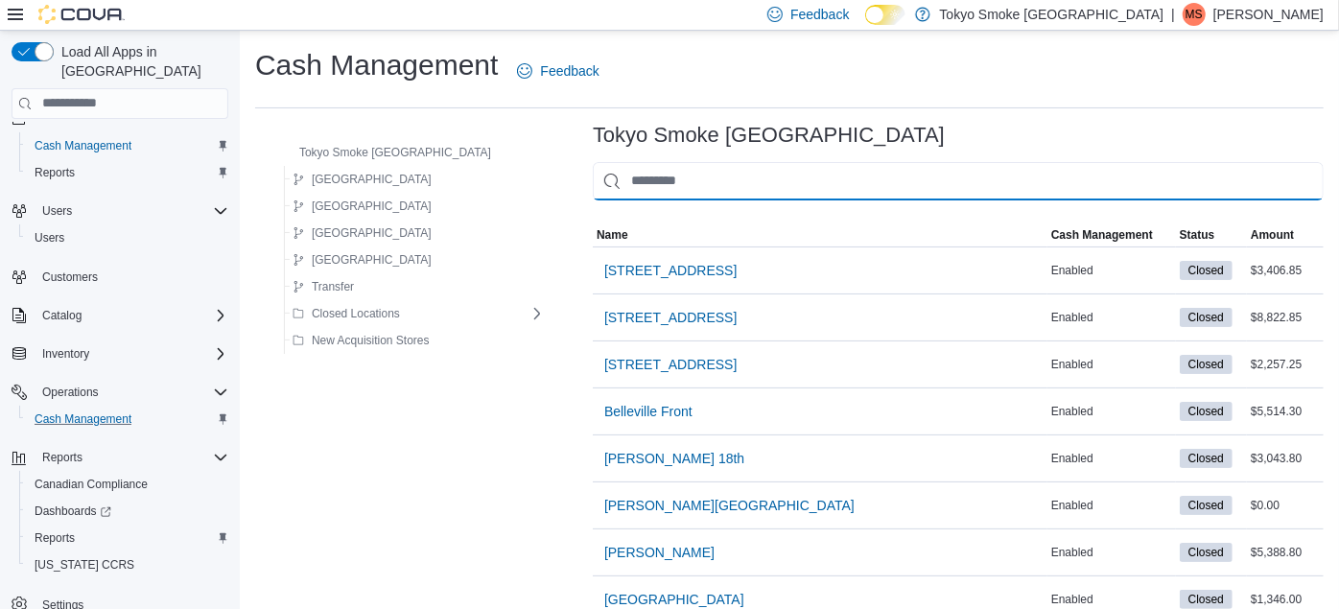
click at [666, 182] on input "This is a search bar. As you type, the results lower in the page will automatic…" at bounding box center [958, 181] width 731 height 38
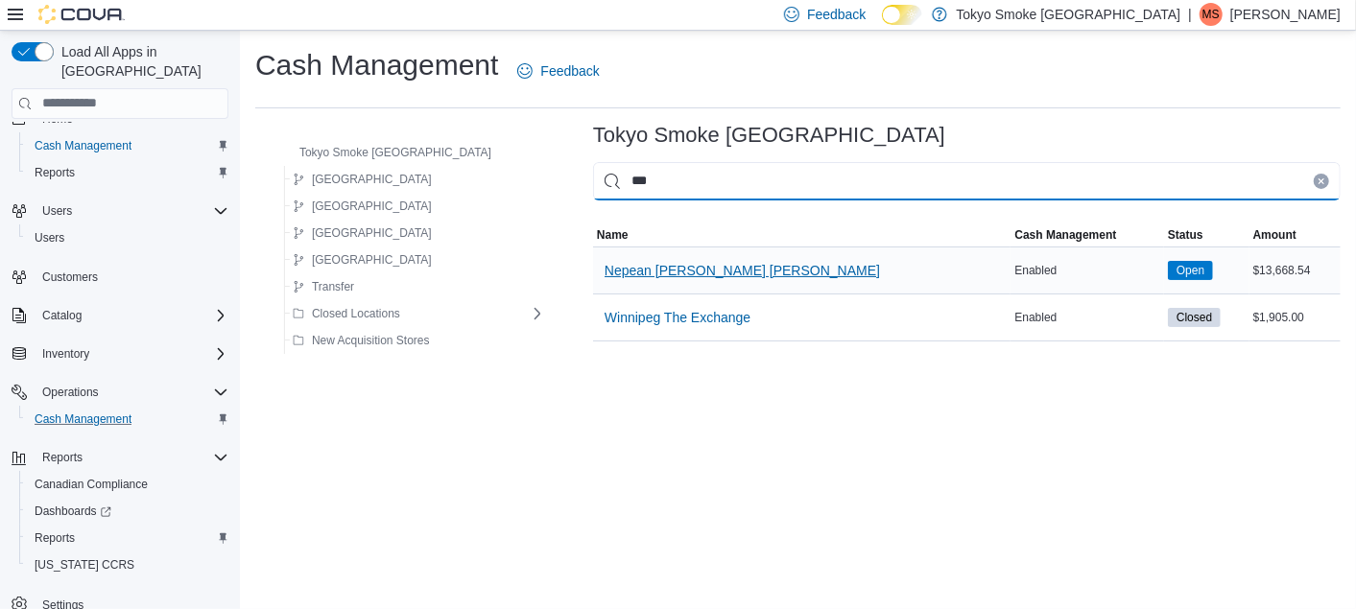
type input "***"
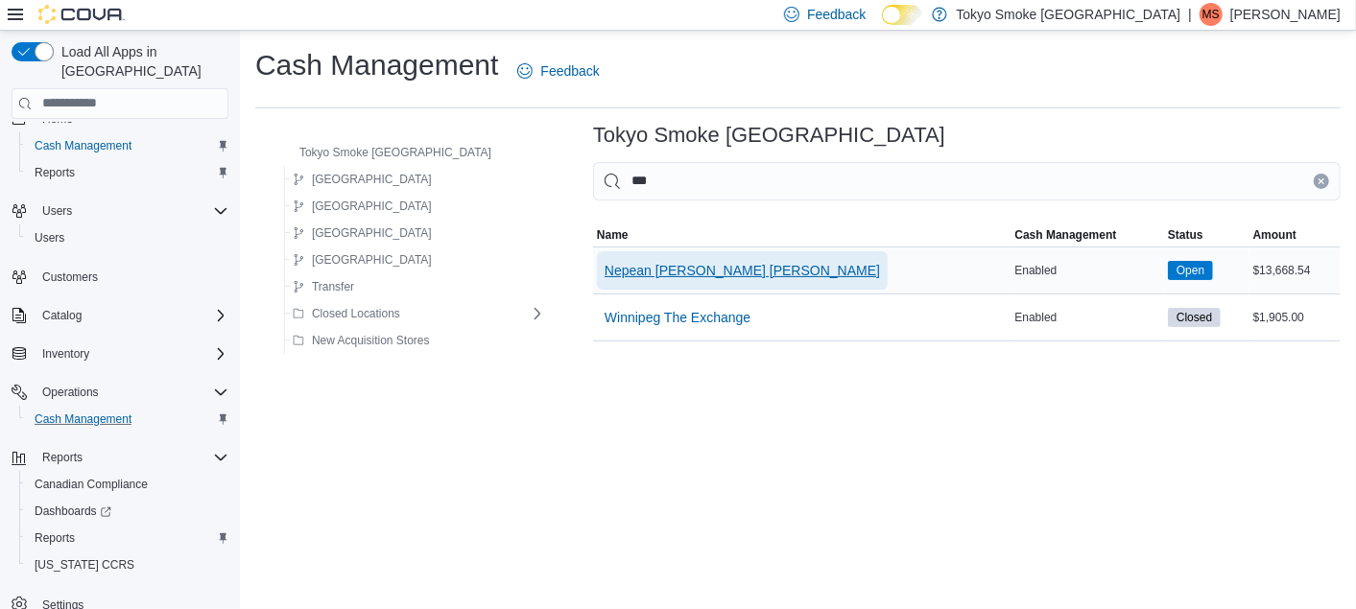
click at [697, 263] on span "Nepean [PERSON_NAME] [PERSON_NAME]" at bounding box center [741, 270] width 275 height 19
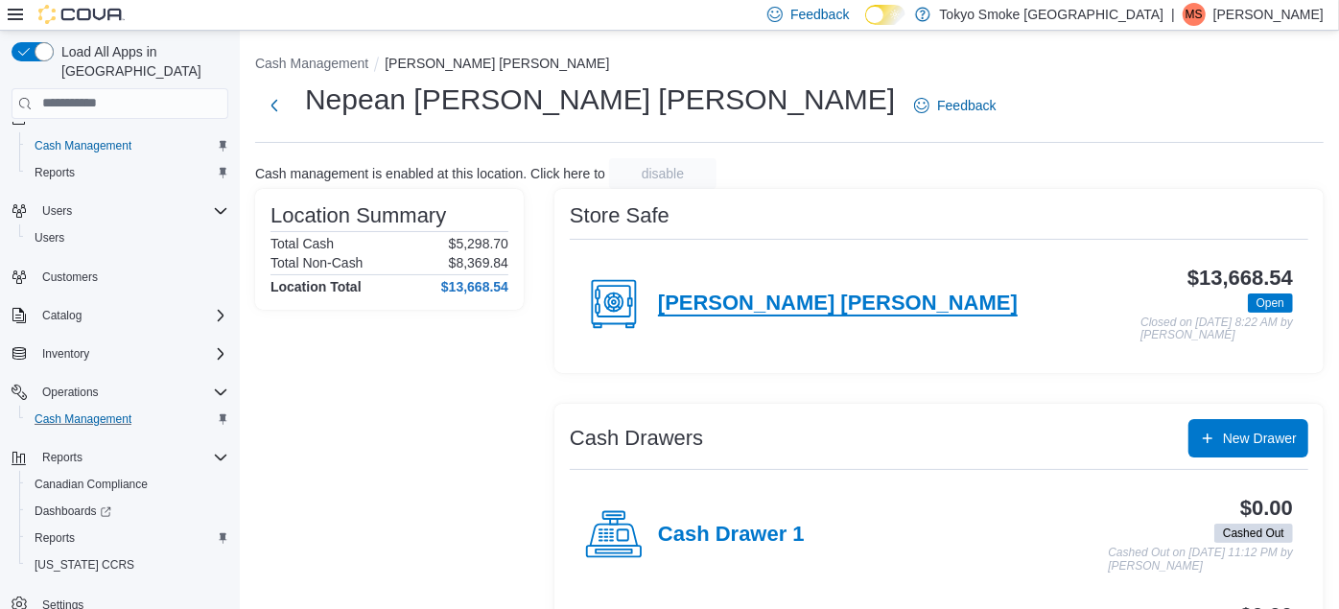
click at [745, 306] on h4 "[PERSON_NAME] [PERSON_NAME]" at bounding box center [838, 304] width 360 height 25
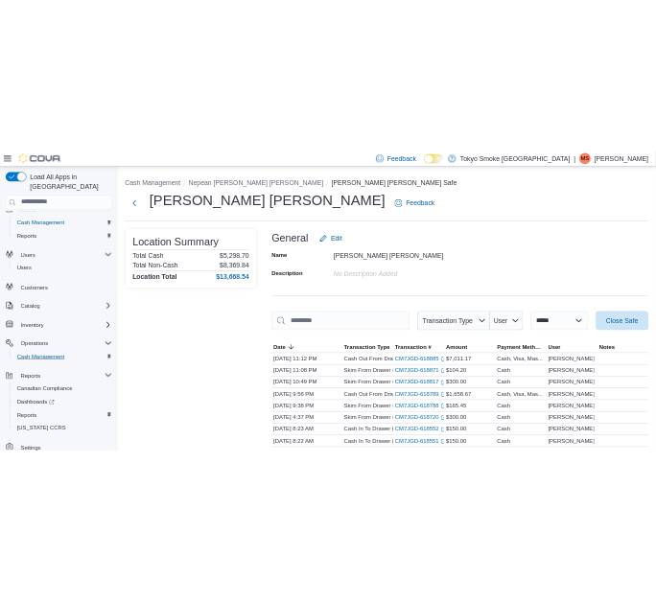
scroll to position [59, 0]
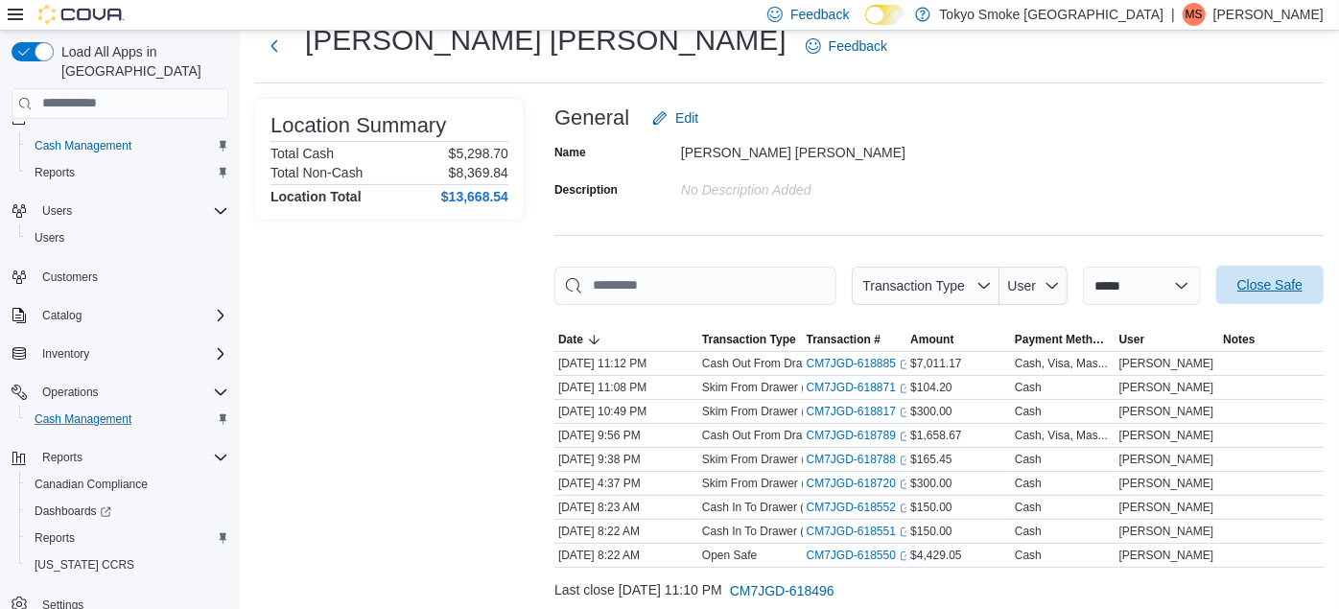
click at [1298, 272] on span "Close Safe" at bounding box center [1270, 285] width 84 height 38
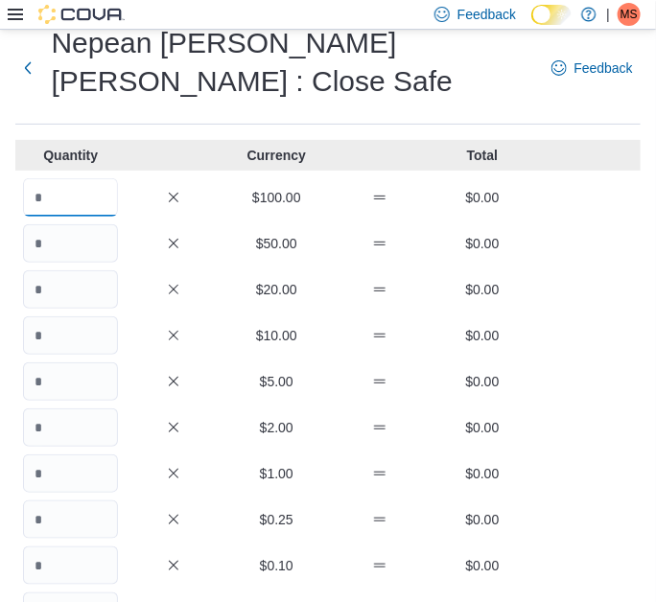
click at [101, 178] on input "Quantity" at bounding box center [70, 197] width 95 height 38
type input "*"
type input "**"
type input "***"
type input "**"
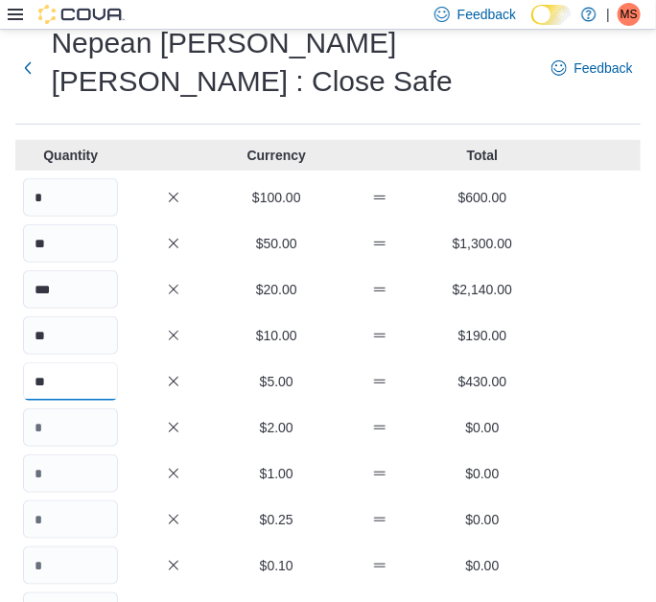
type input "**"
type input "***"
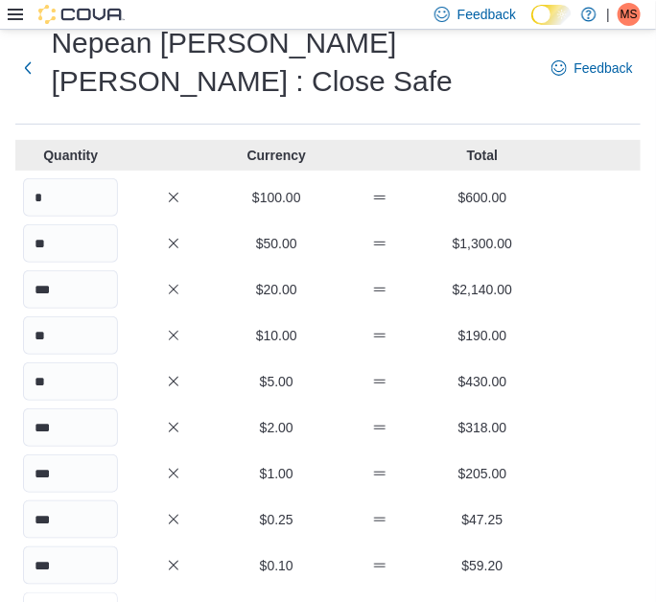
type input "***"
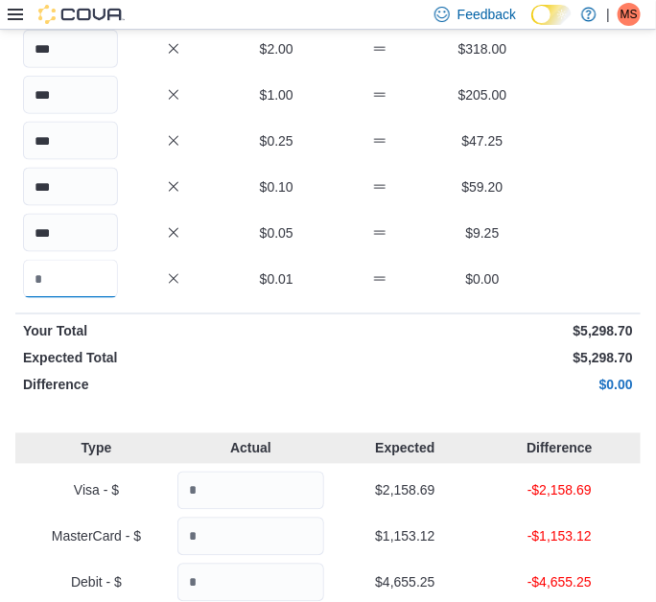
scroll to position [440, 0]
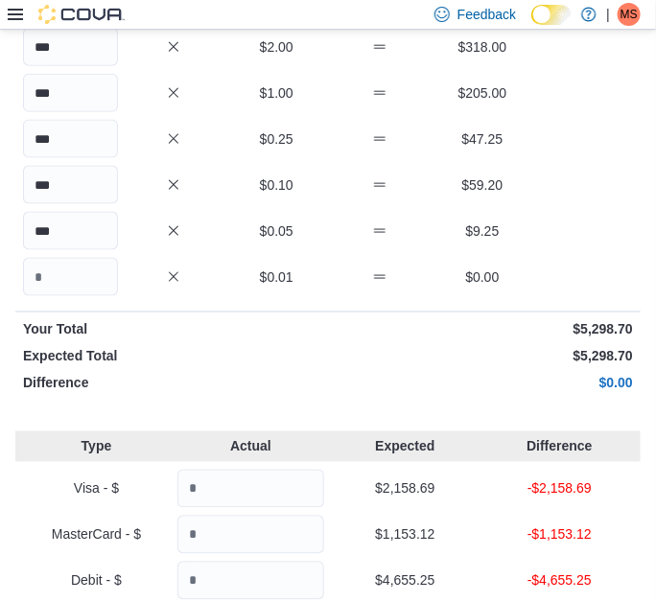
click at [175, 305] on div "Quantity Currency Total * $100.00 $600.00 ** $50.00 $1,300.00 *** $20.00 $2,140…" at bounding box center [328, 80] width 626 height 642
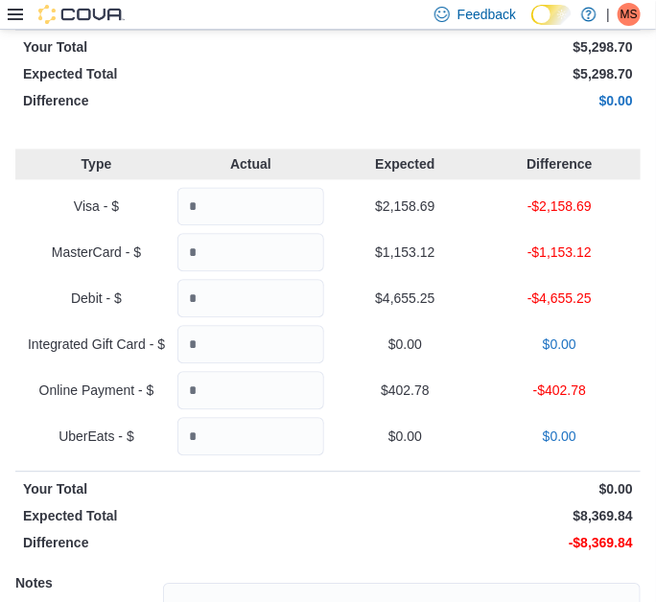
scroll to position [720, 0]
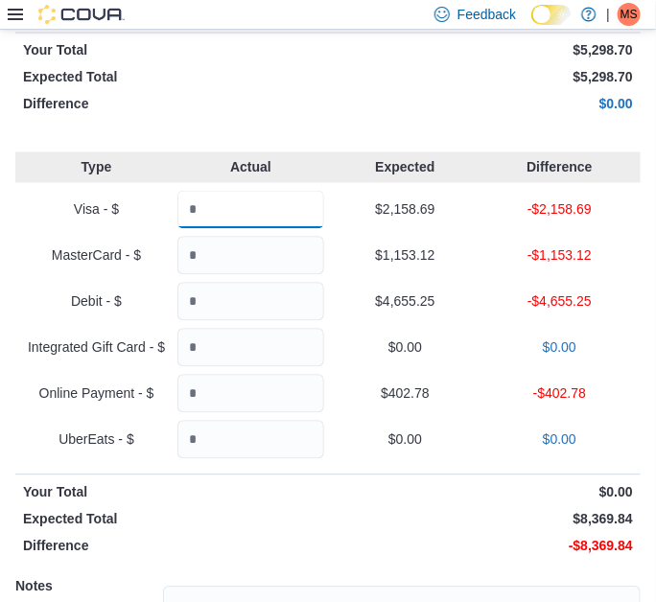
click at [263, 191] on input "Quantity" at bounding box center [250, 210] width 147 height 38
type input "*******"
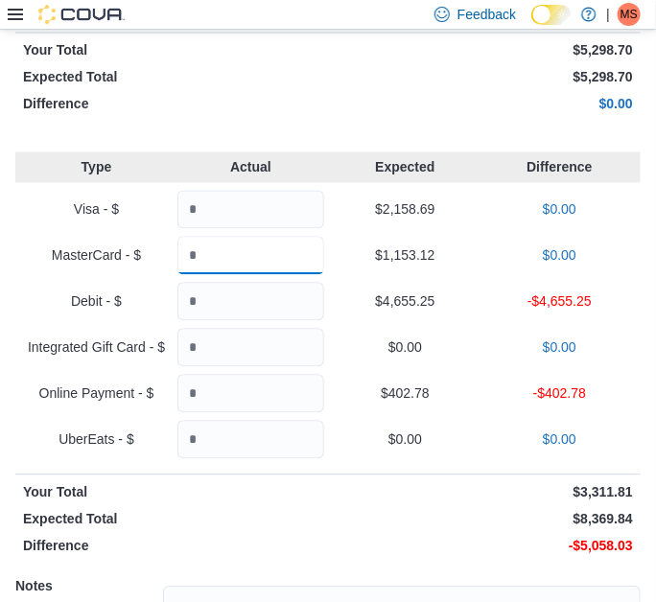
type input "*******"
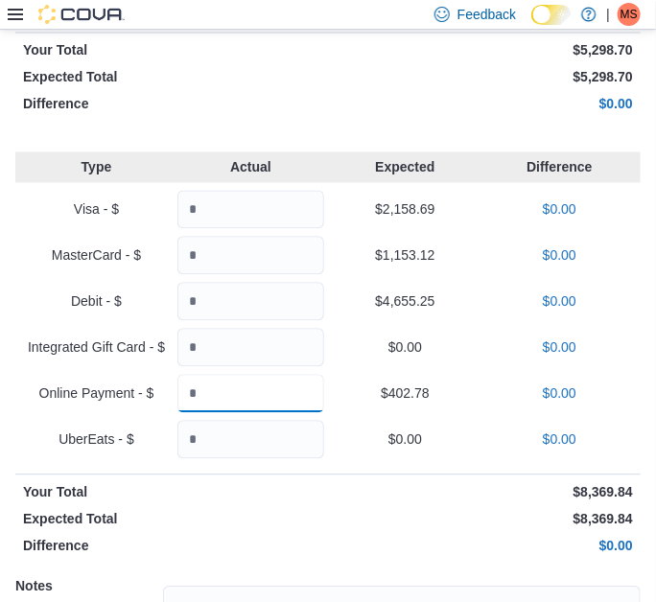
type input "******"
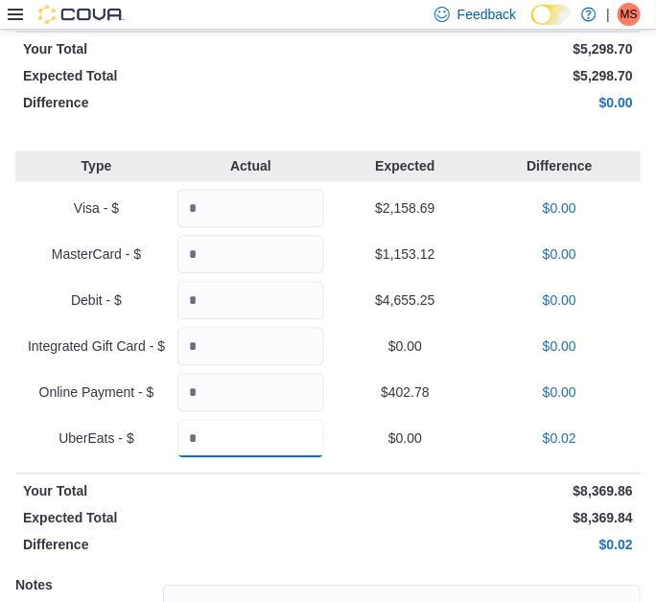
scroll to position [882, 0]
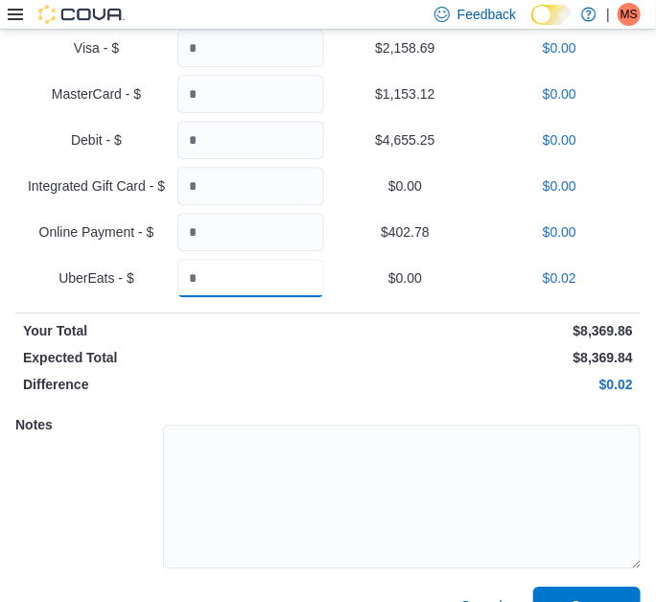
type input "****"
click at [436, 348] on p "$8,369.84" at bounding box center [482, 357] width 301 height 19
click at [589, 596] on span "Save" at bounding box center [587, 605] width 31 height 19
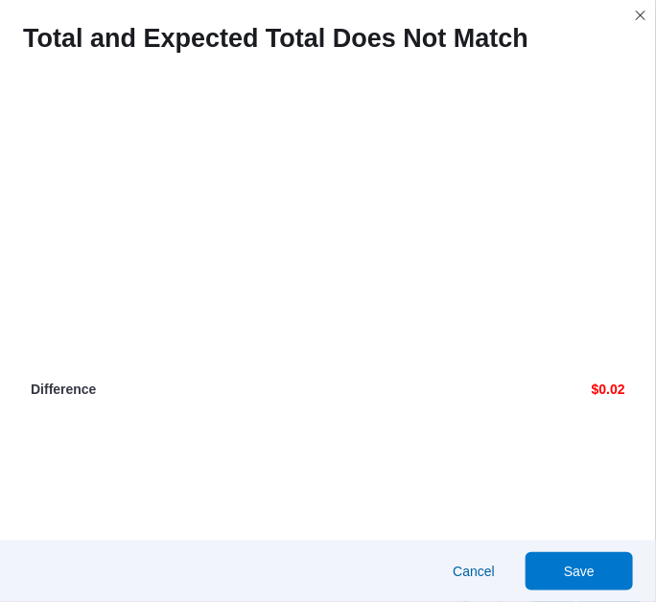
scroll to position [1883, 0]
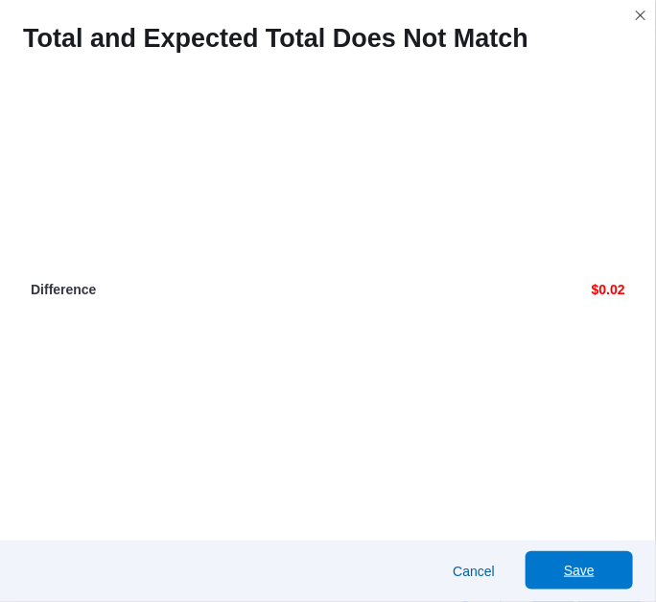
click at [573, 578] on span "Save" at bounding box center [579, 571] width 84 height 38
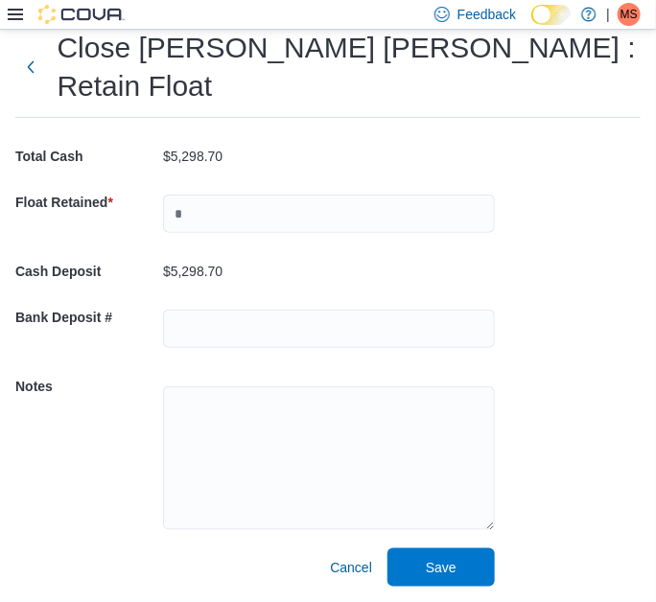
scroll to position [16, 0]
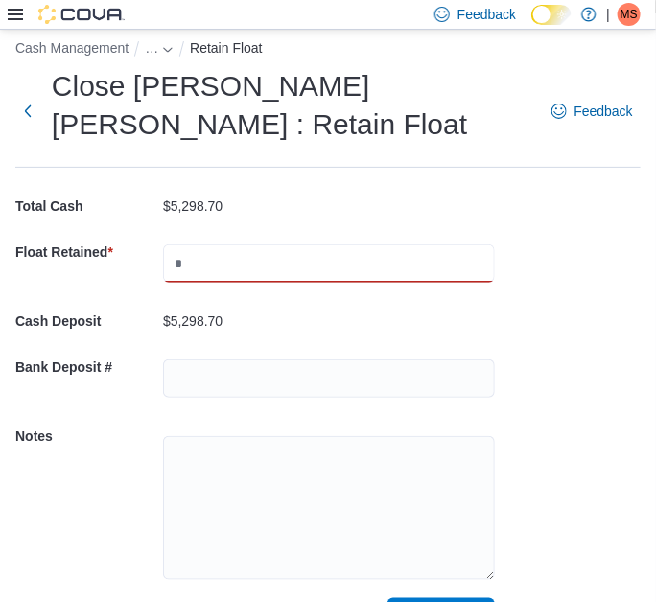
click at [242, 245] on input "text" at bounding box center [329, 264] width 332 height 38
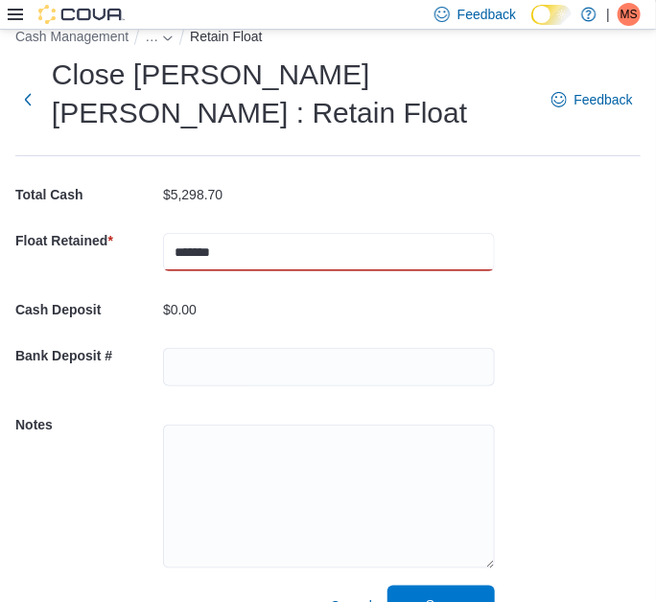
type input "*******"
click at [460, 586] on span "Save" at bounding box center [441, 605] width 84 height 38
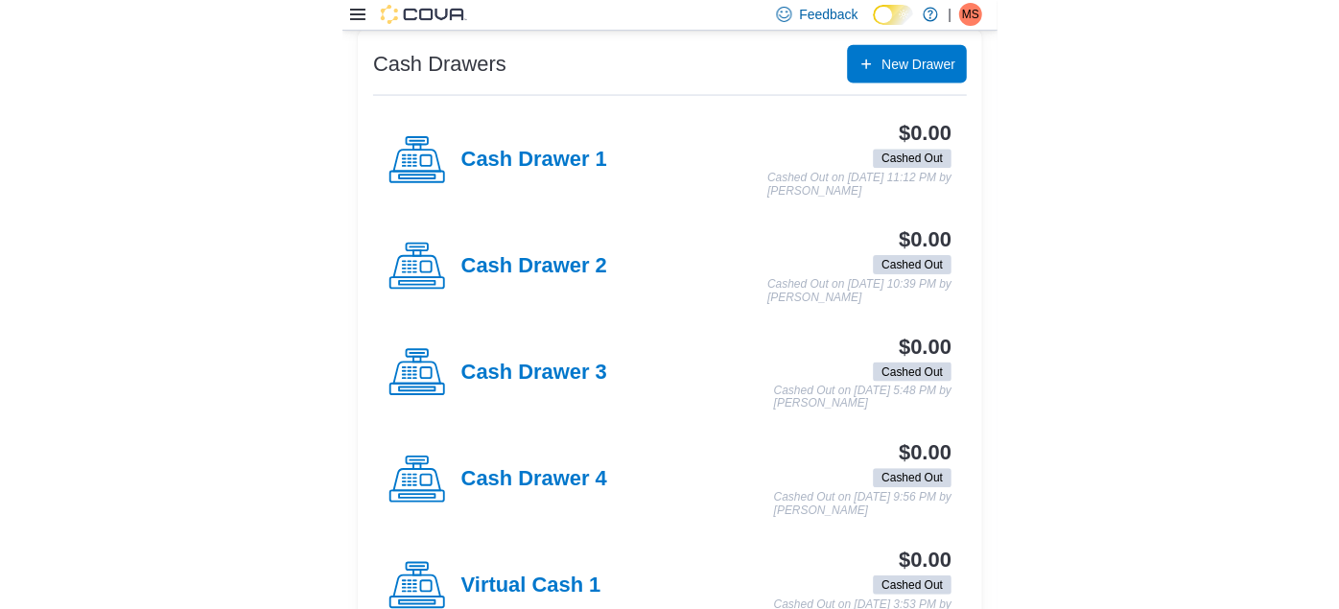
scroll to position [445, 0]
